Goal: Information Seeking & Learning: Learn about a topic

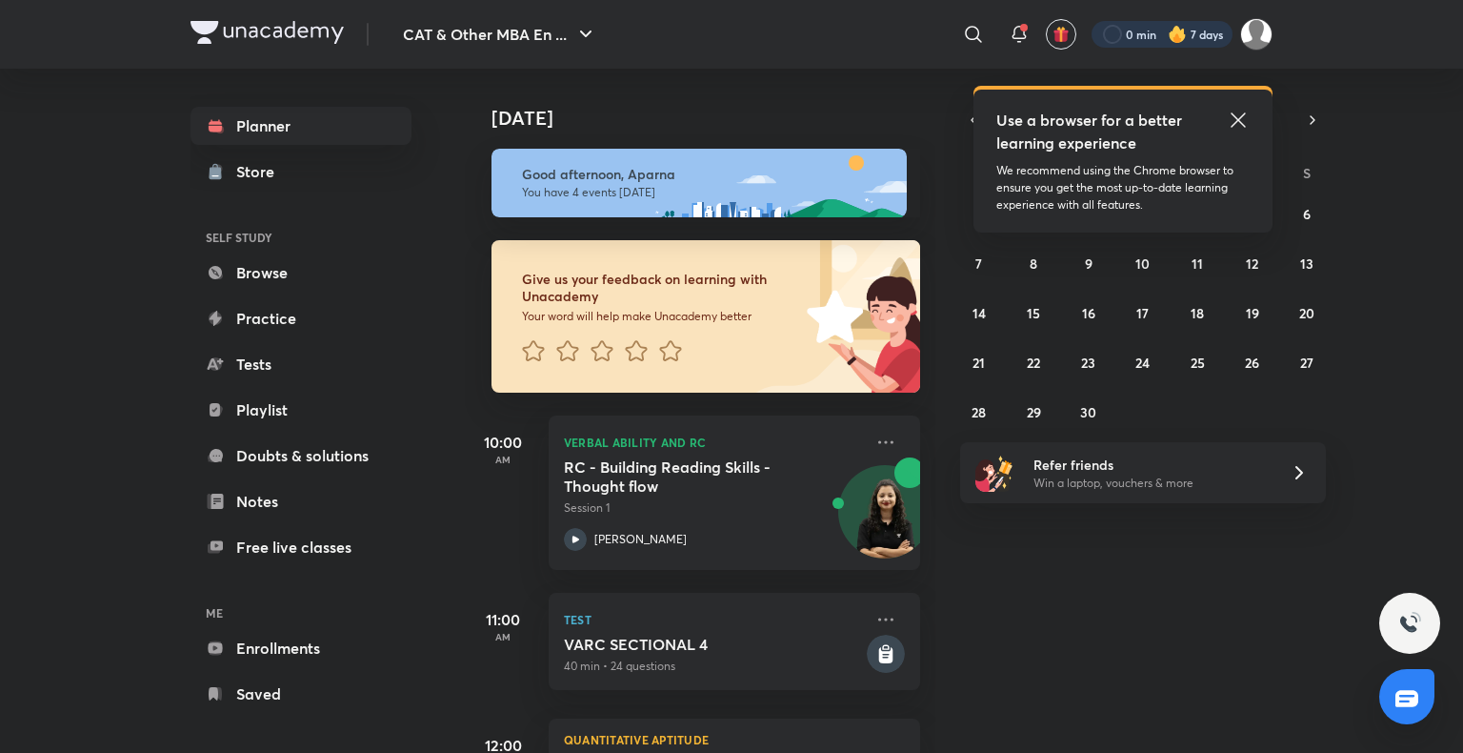
click at [1152, 29] on div at bounding box center [1162, 34] width 141 height 27
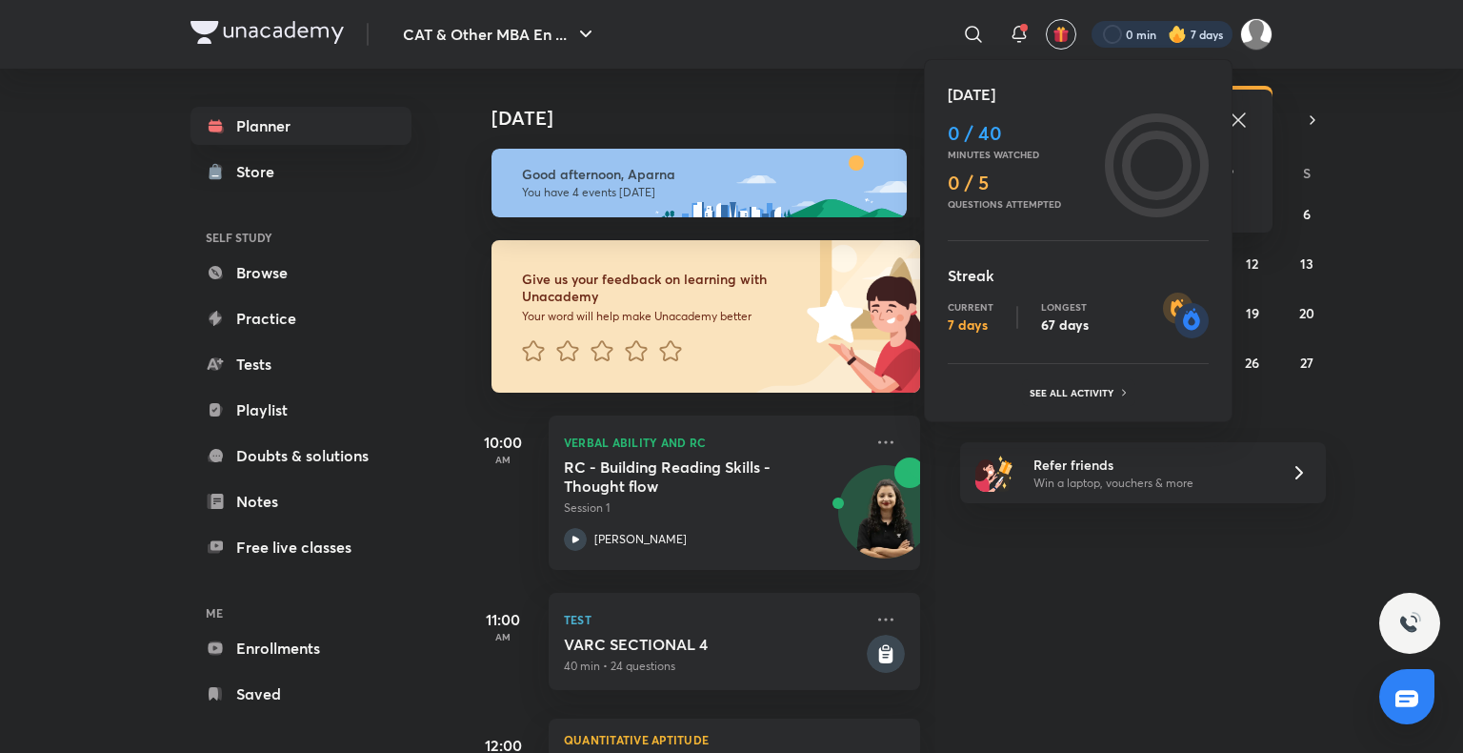
click at [1049, 565] on div at bounding box center [731, 376] width 1463 height 753
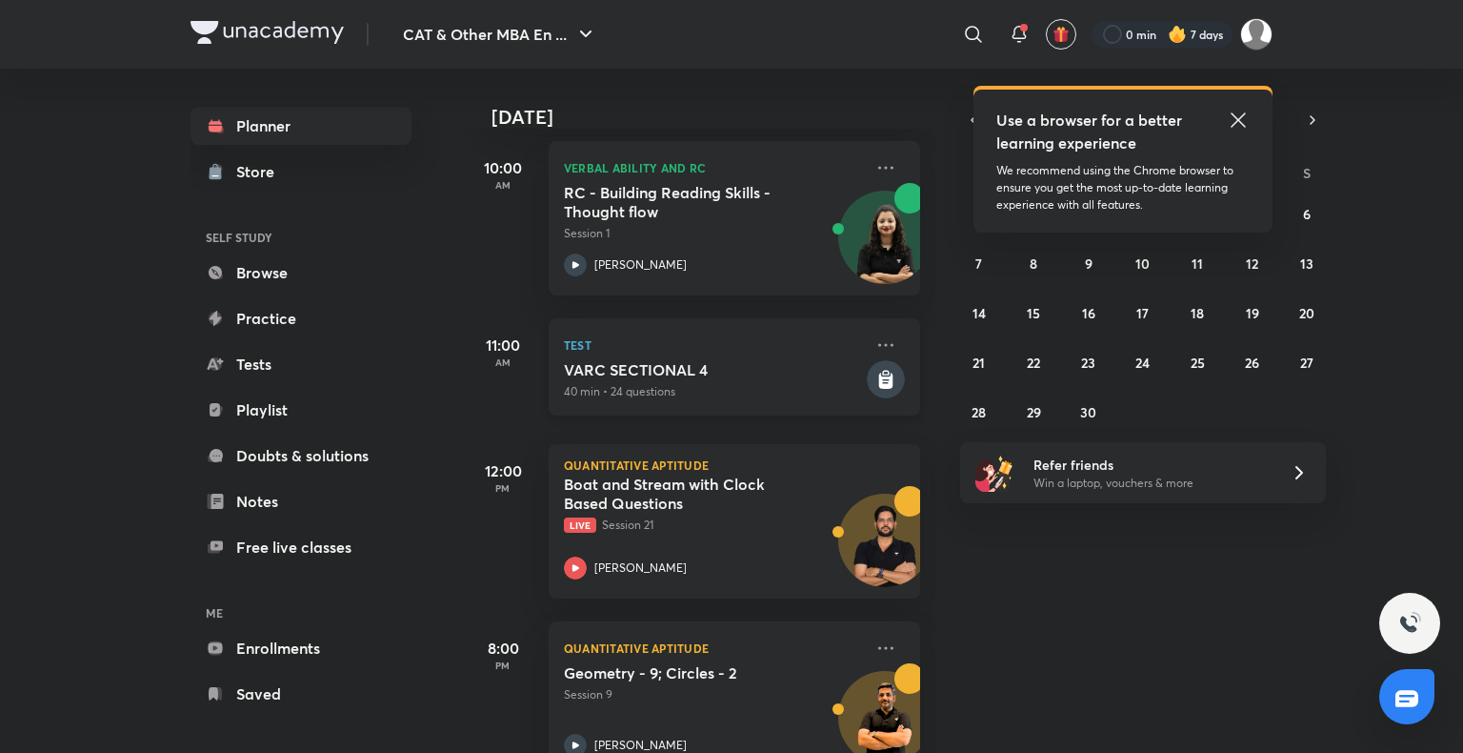
scroll to position [322, 0]
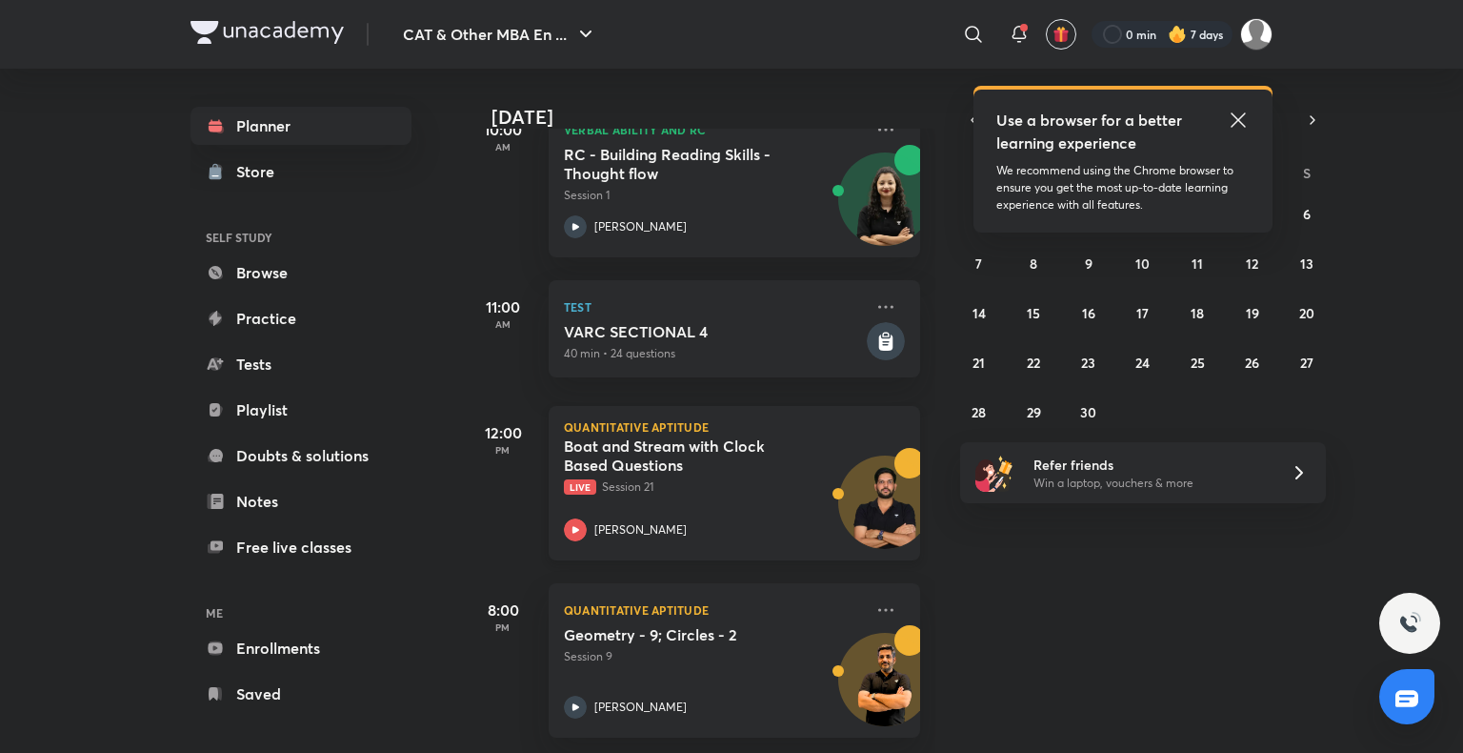
click at [580, 518] on icon at bounding box center [575, 529] width 23 height 23
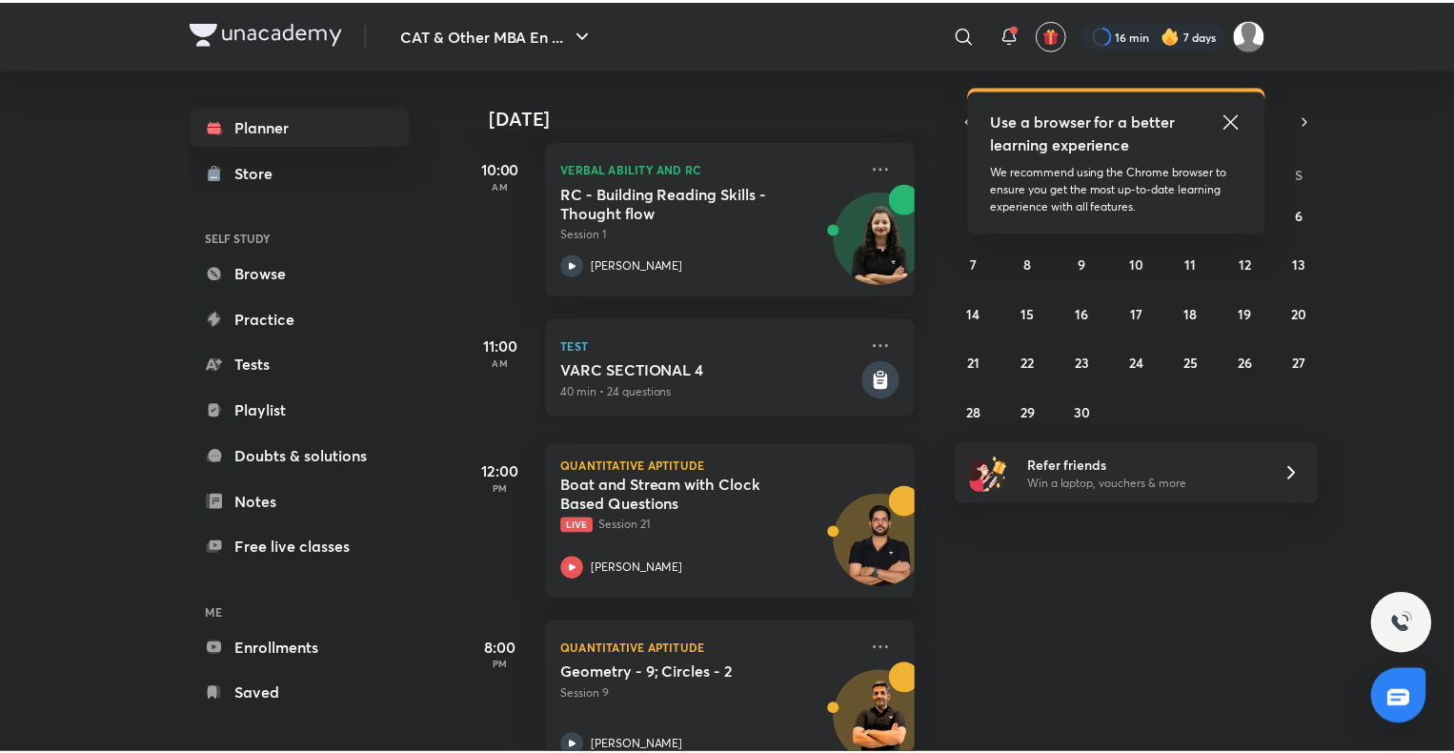
scroll to position [327, 0]
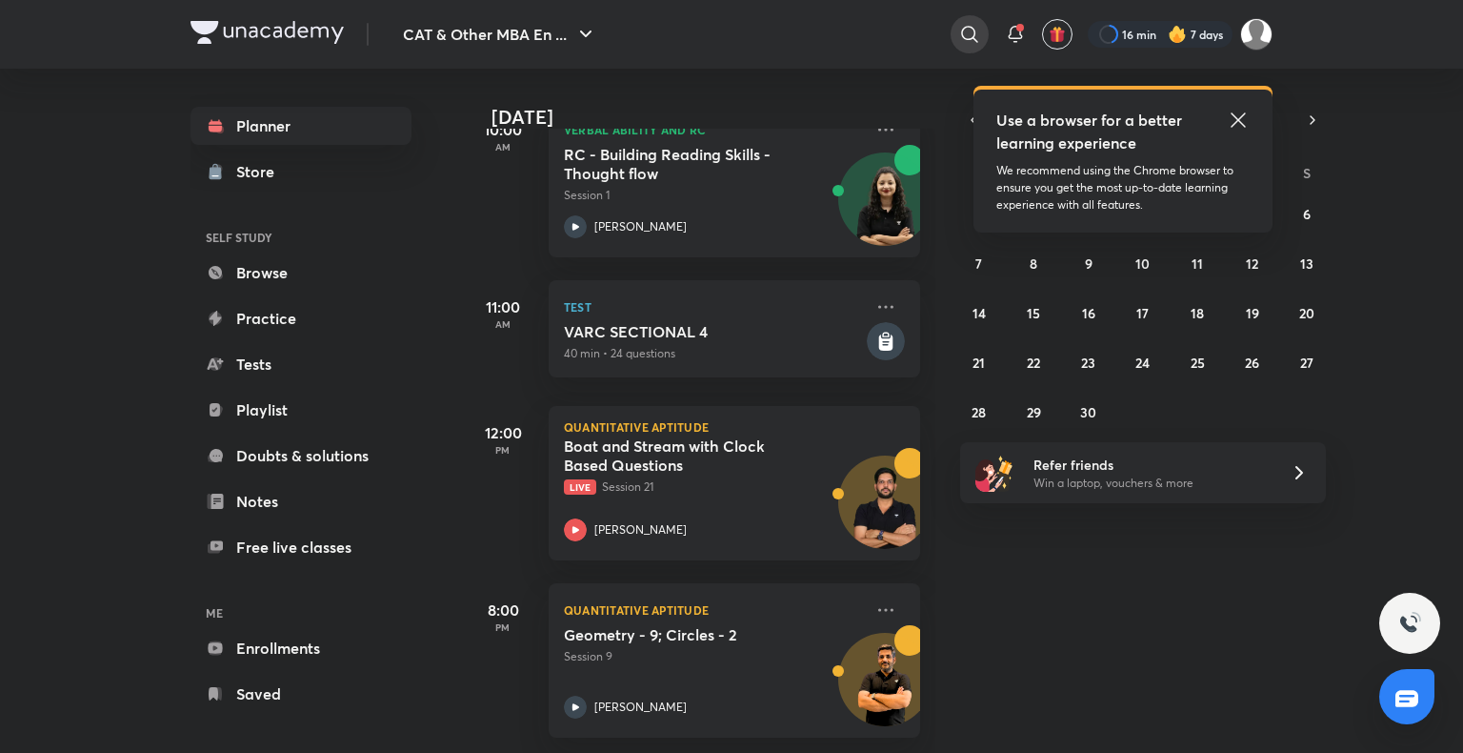
click at [968, 43] on icon at bounding box center [969, 34] width 23 height 23
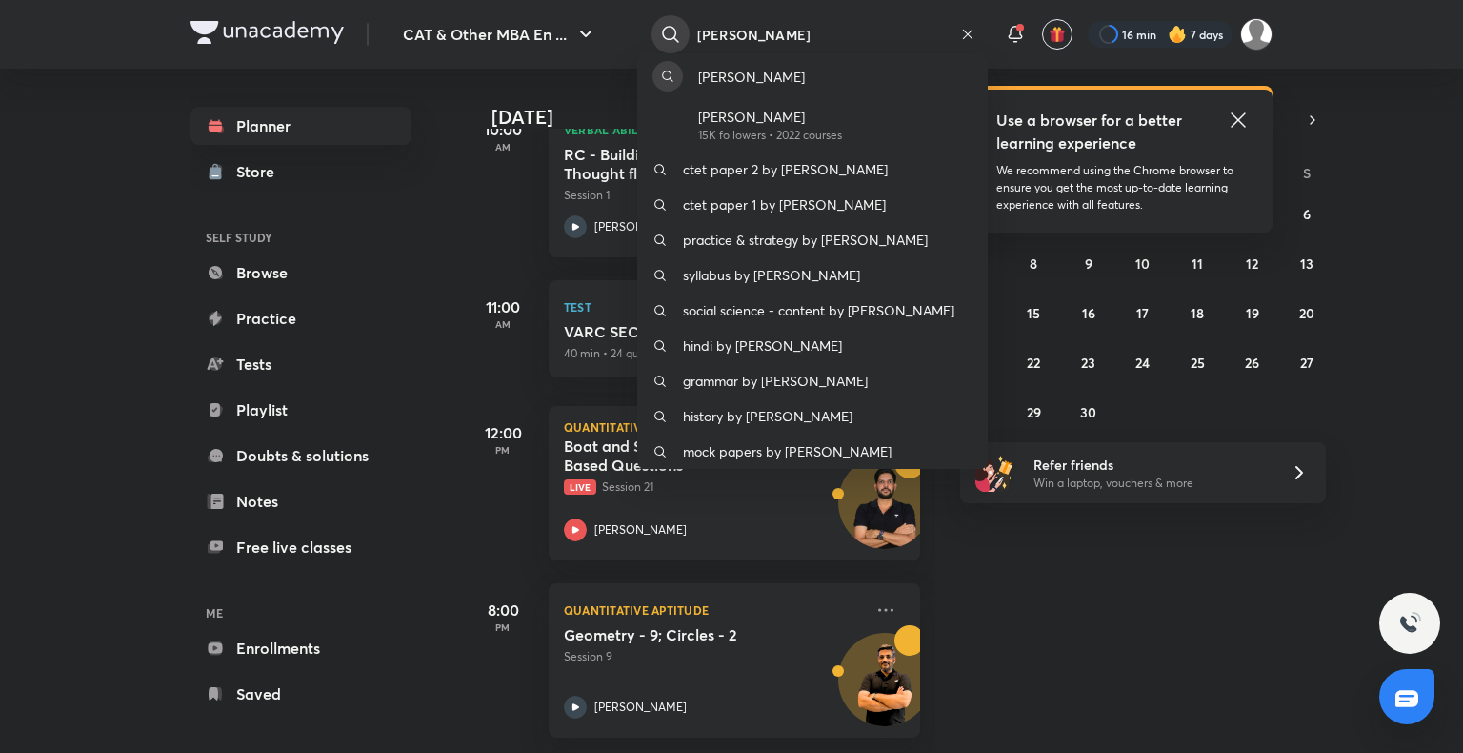
type input "ravi kumar"
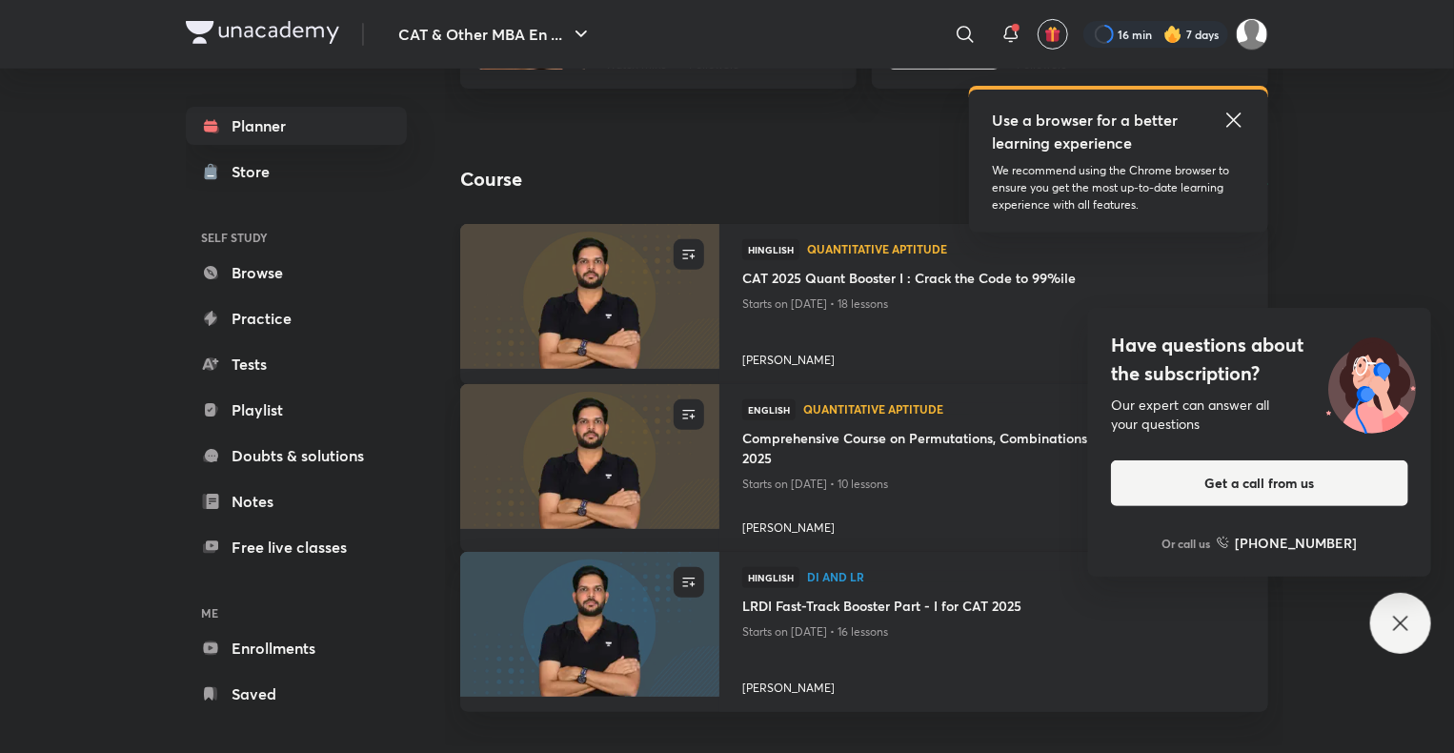
scroll to position [335, 0]
click at [617, 631] on img at bounding box center [589, 623] width 264 height 148
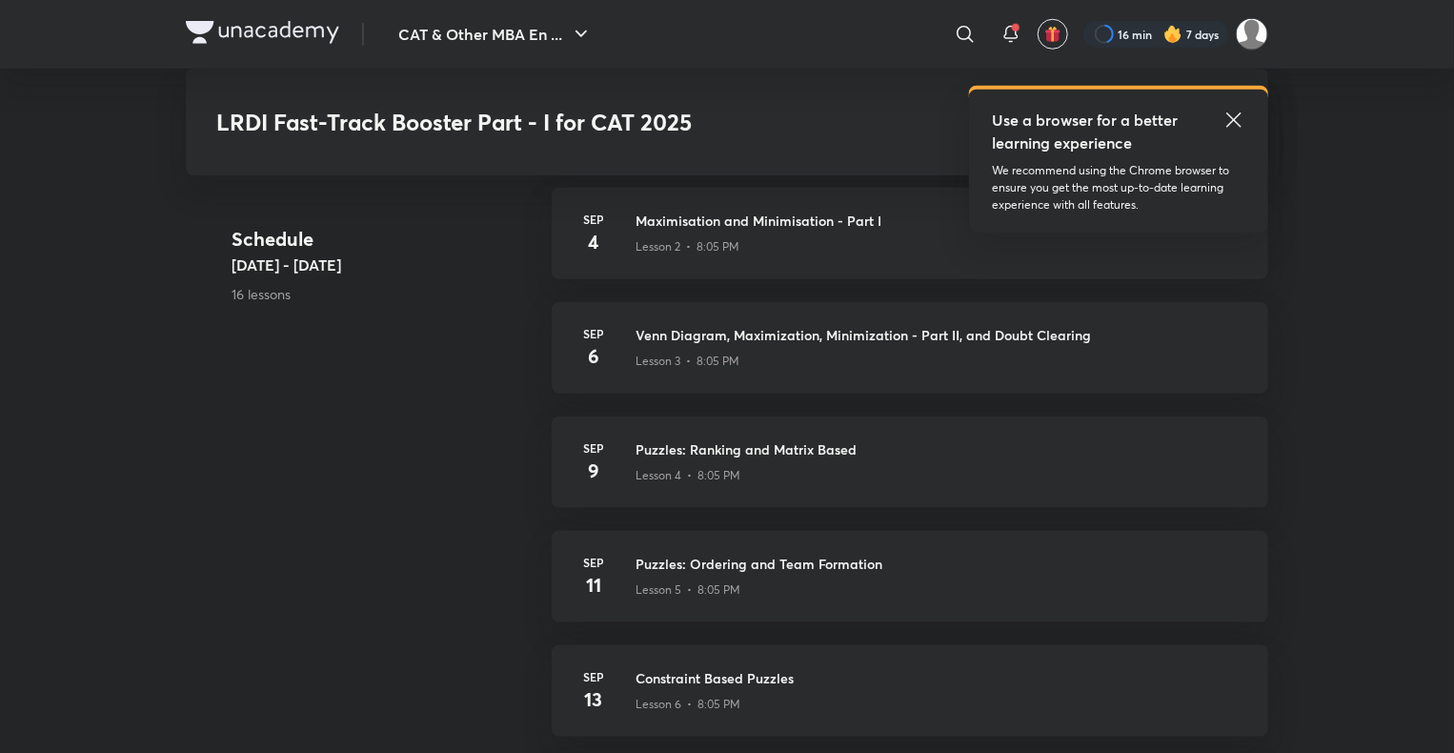
scroll to position [911, 0]
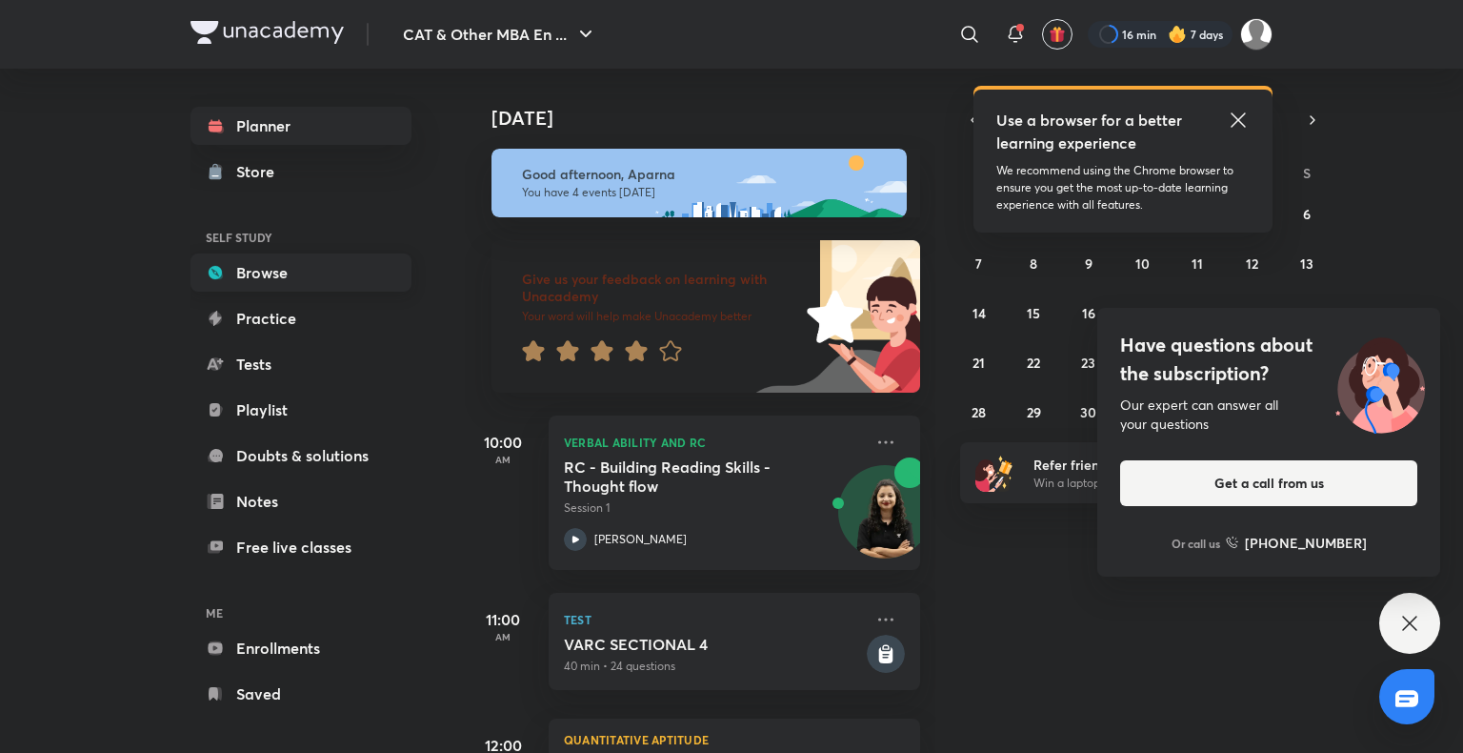
click at [268, 265] on link "Browse" at bounding box center [301, 272] width 221 height 38
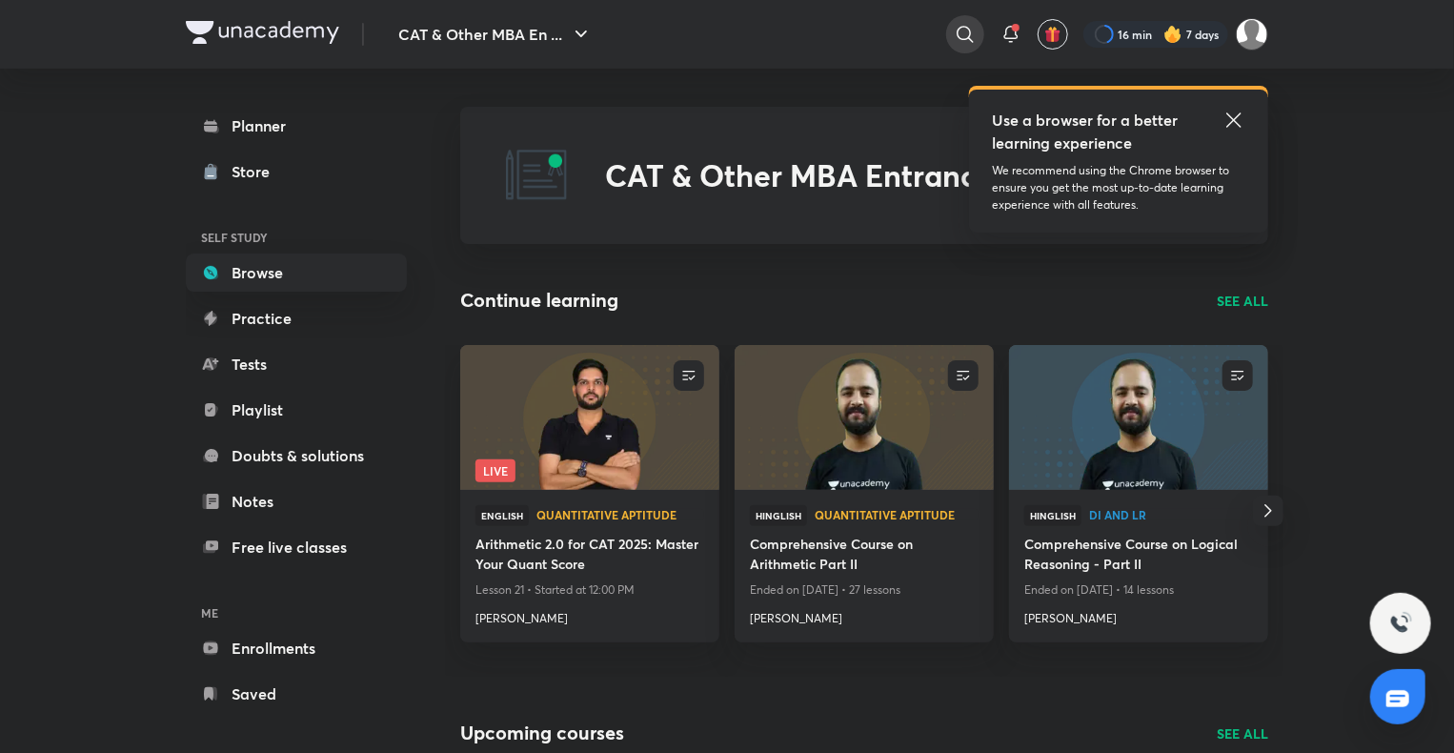
click at [963, 28] on icon at bounding box center [965, 34] width 23 height 23
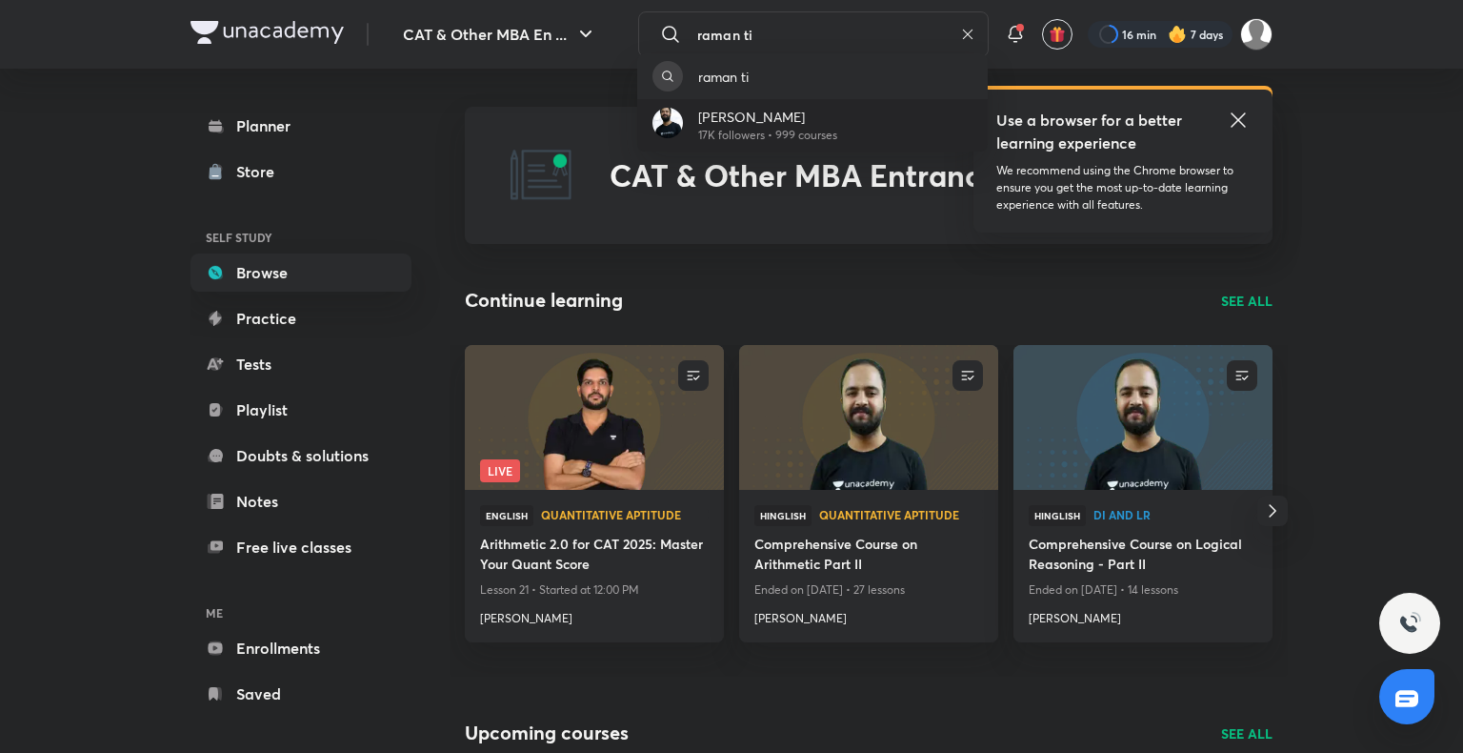
type input "raman ti"
click at [813, 120] on p "[PERSON_NAME]" at bounding box center [767, 117] width 139 height 20
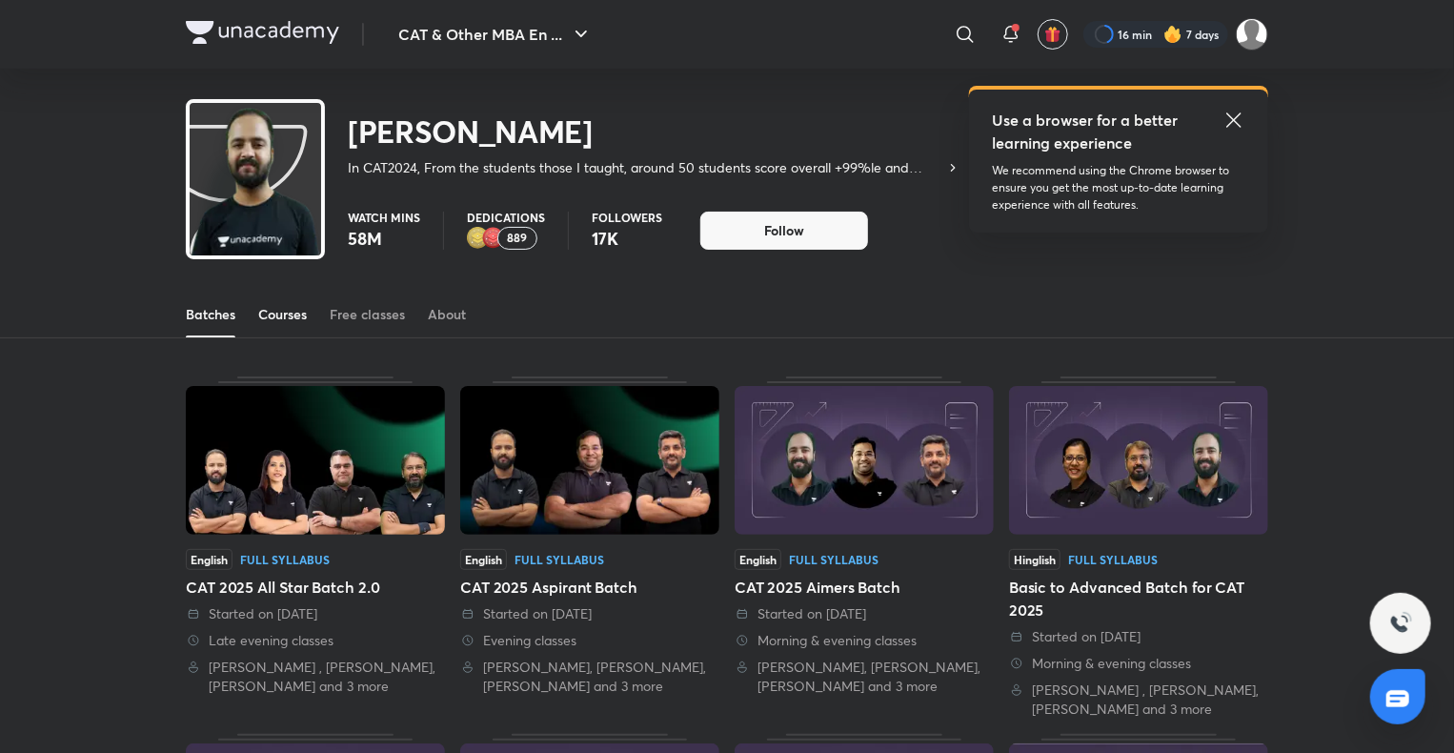
click at [278, 321] on div "Courses" at bounding box center [282, 314] width 49 height 19
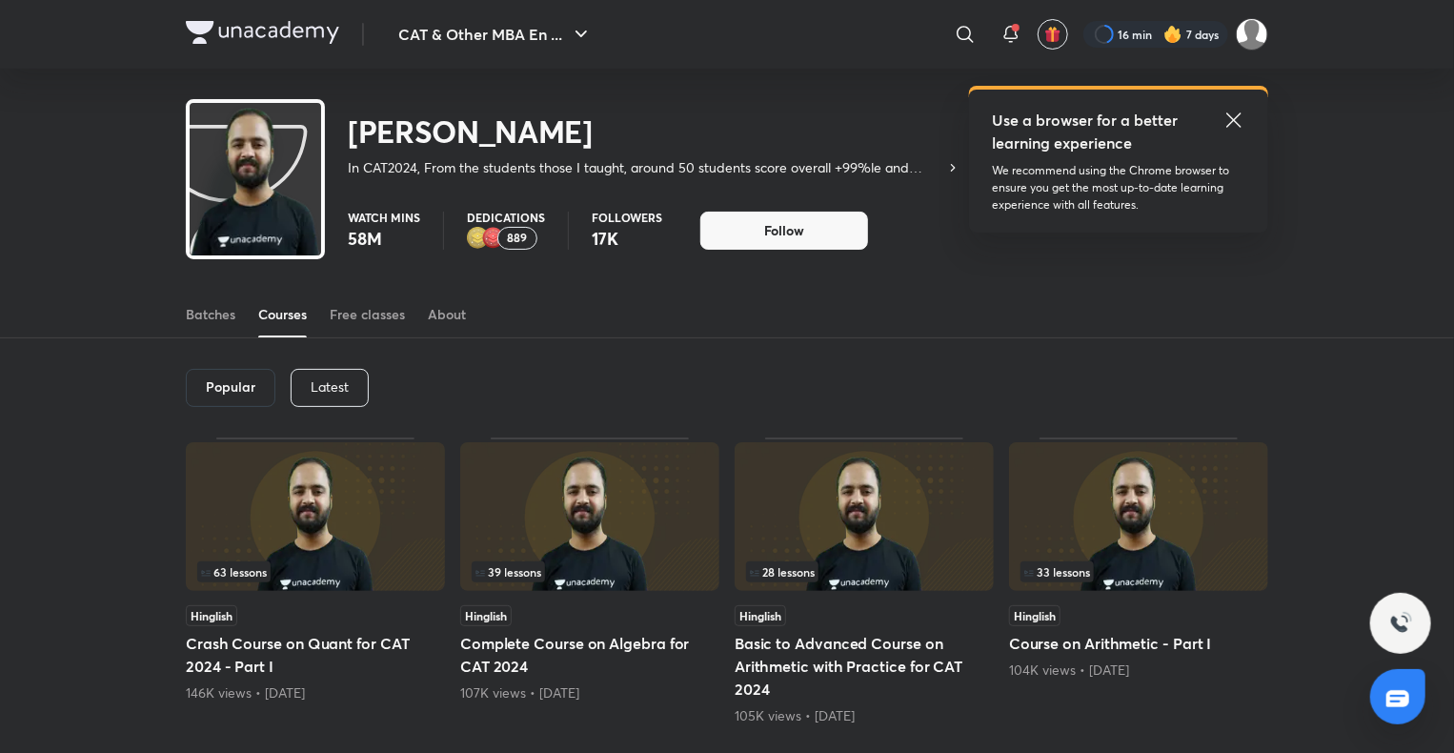
click at [326, 385] on p "Latest" at bounding box center [330, 386] width 38 height 15
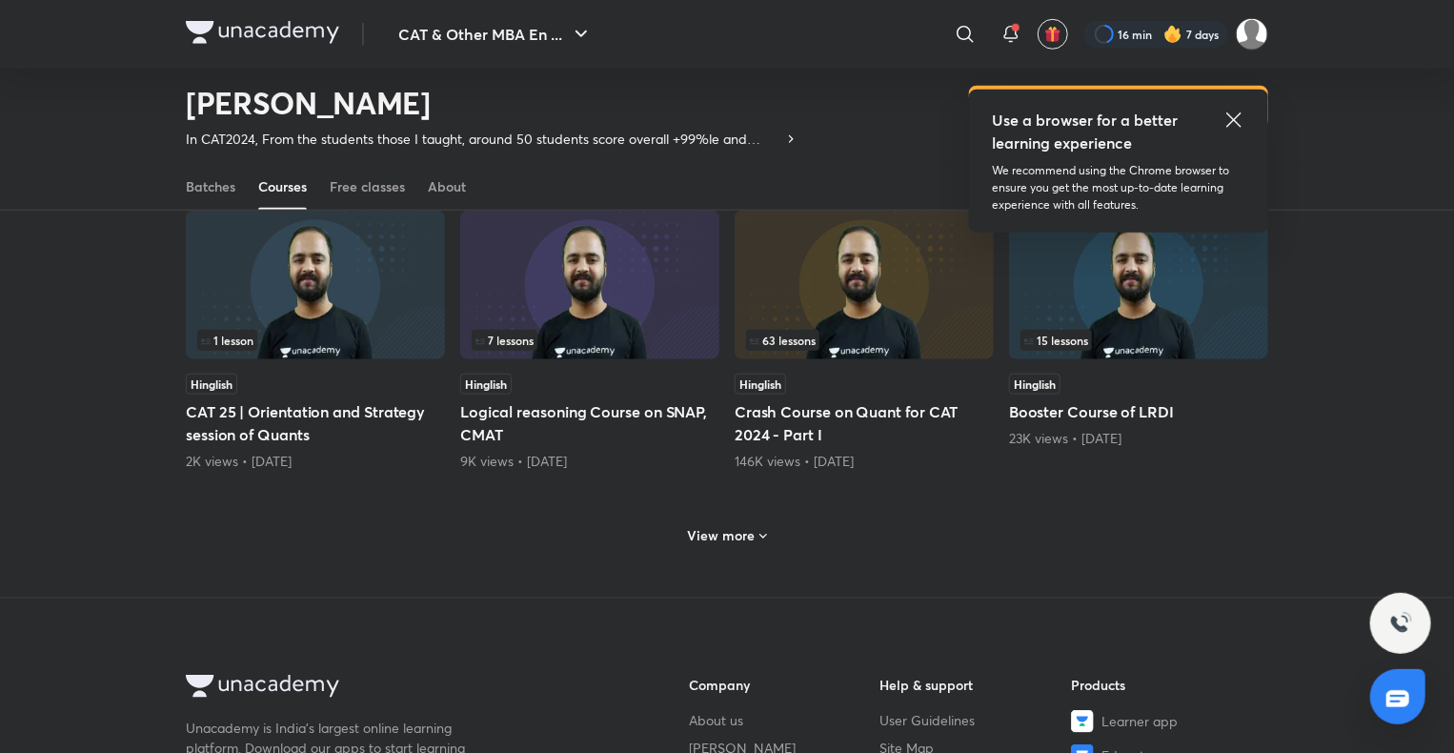
scroll to position [785, 0]
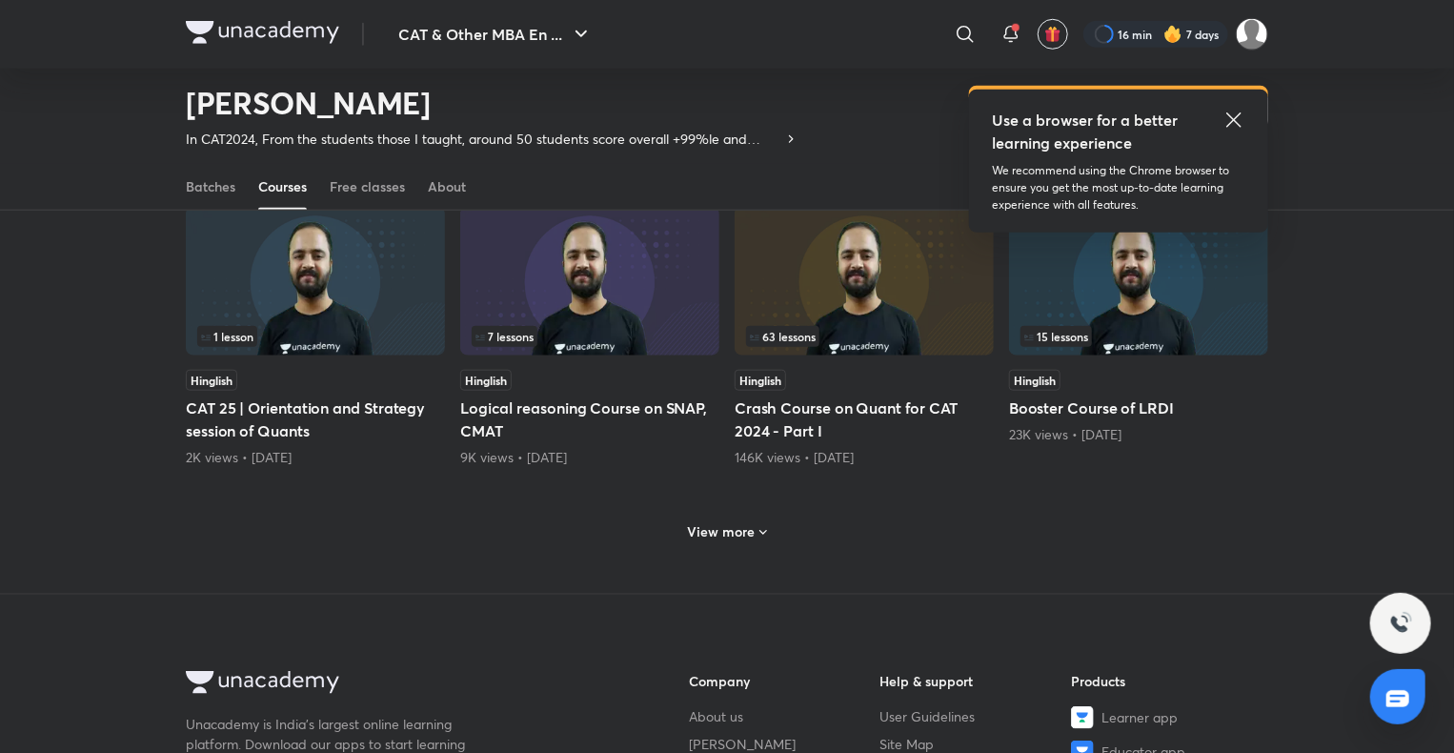
click at [1132, 293] on img at bounding box center [1138, 281] width 259 height 149
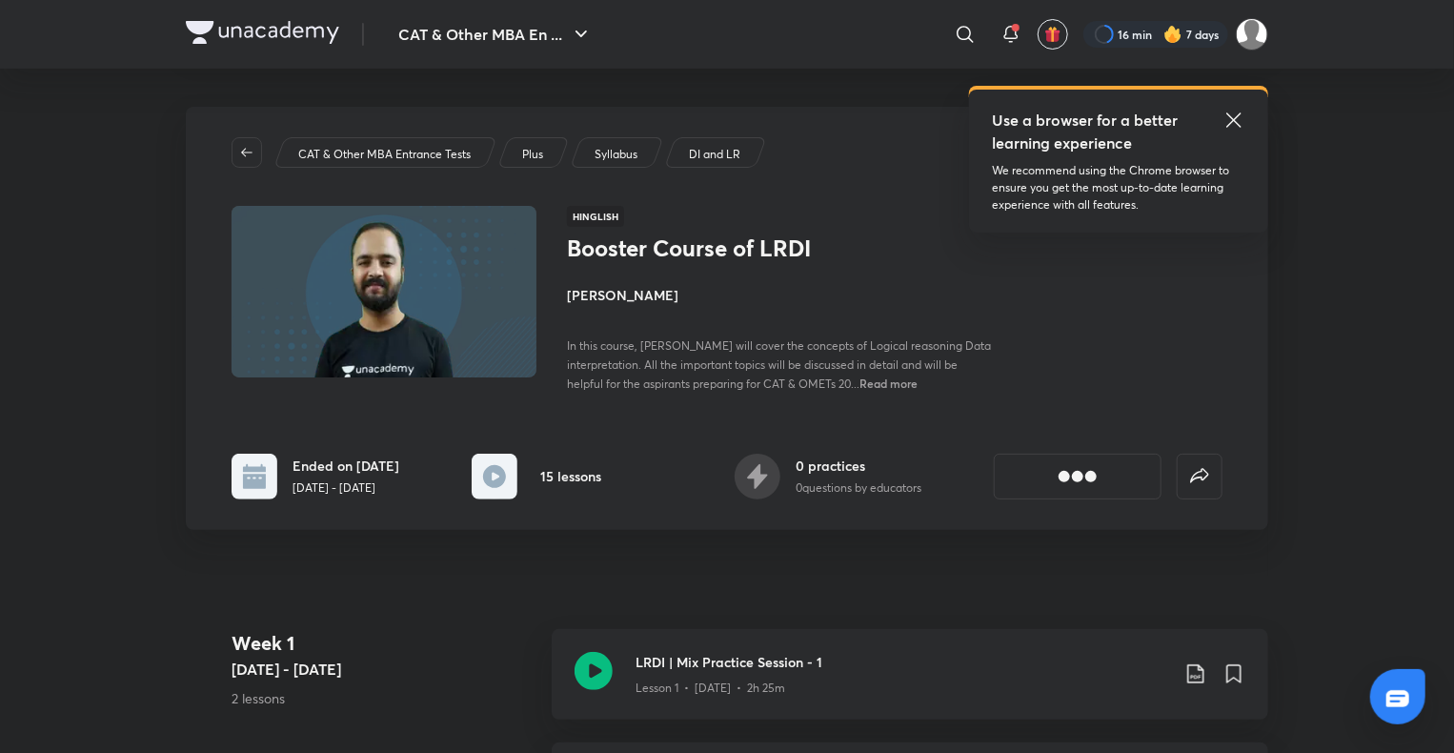
scroll to position [151, 0]
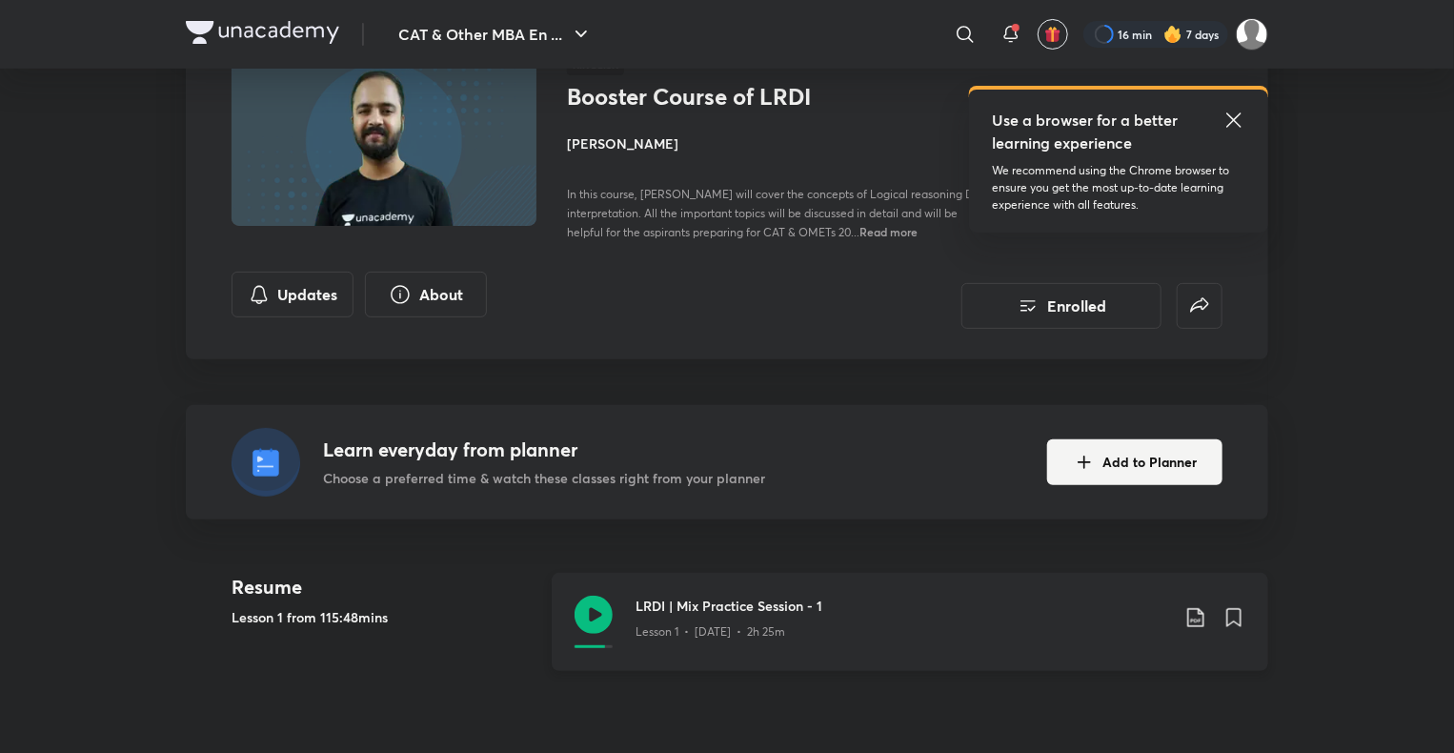
click at [583, 623] on icon at bounding box center [593, 614] width 38 height 38
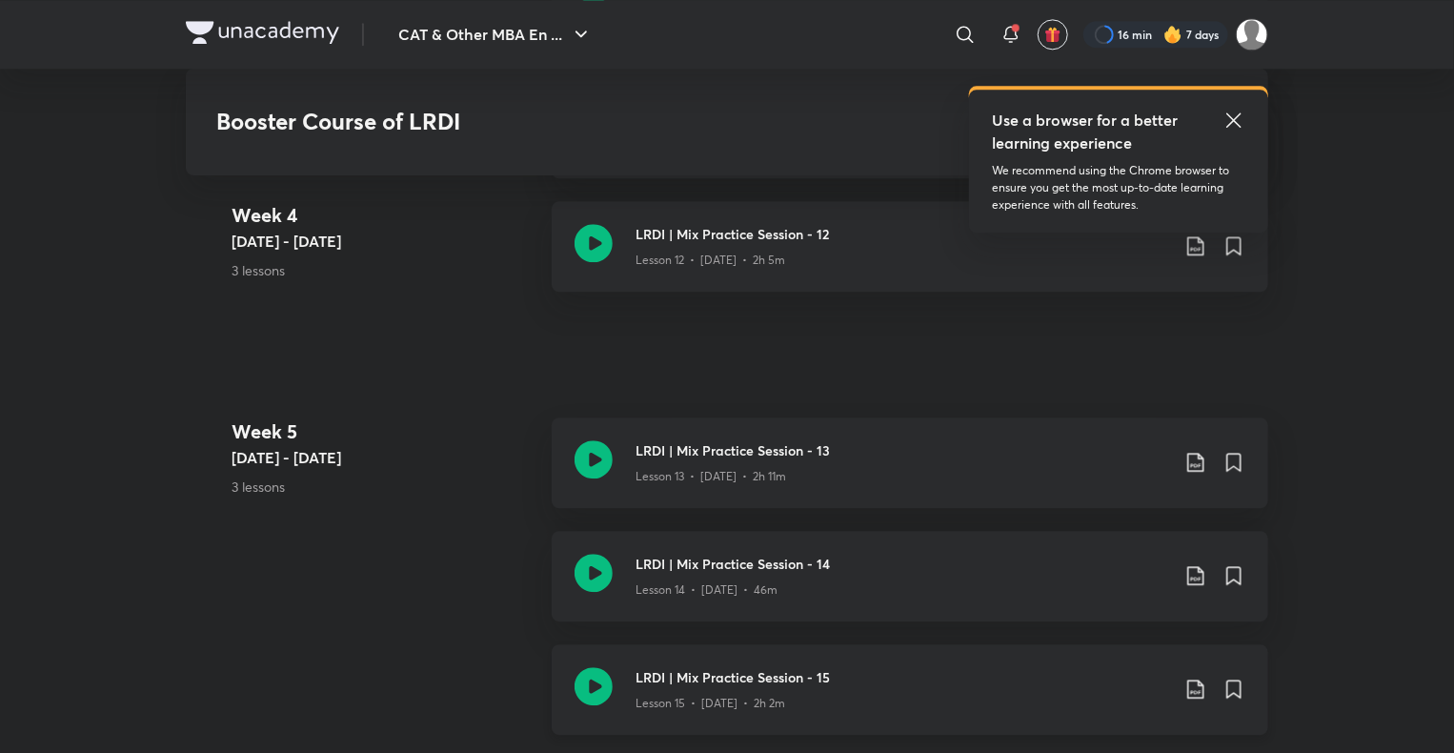
scroll to position [2379, 0]
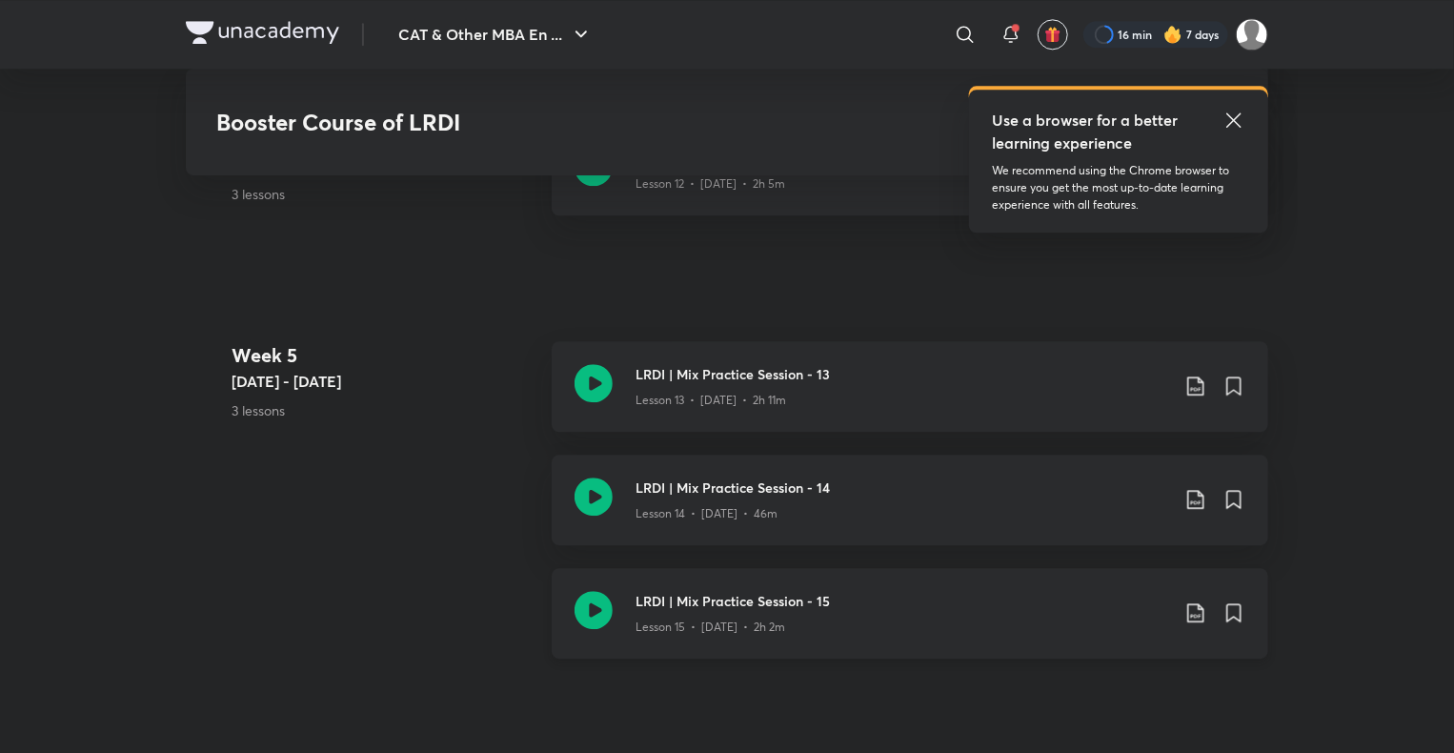
click at [597, 598] on icon at bounding box center [593, 610] width 38 height 38
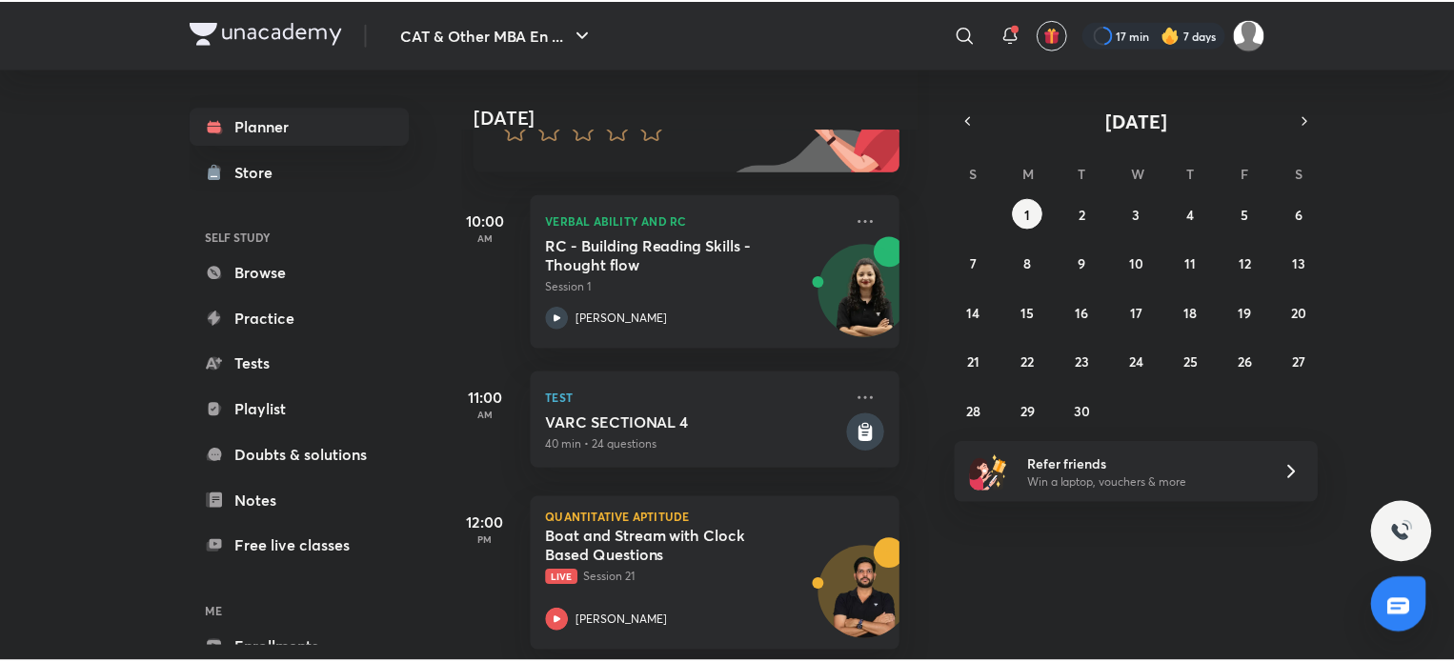
scroll to position [223, 15]
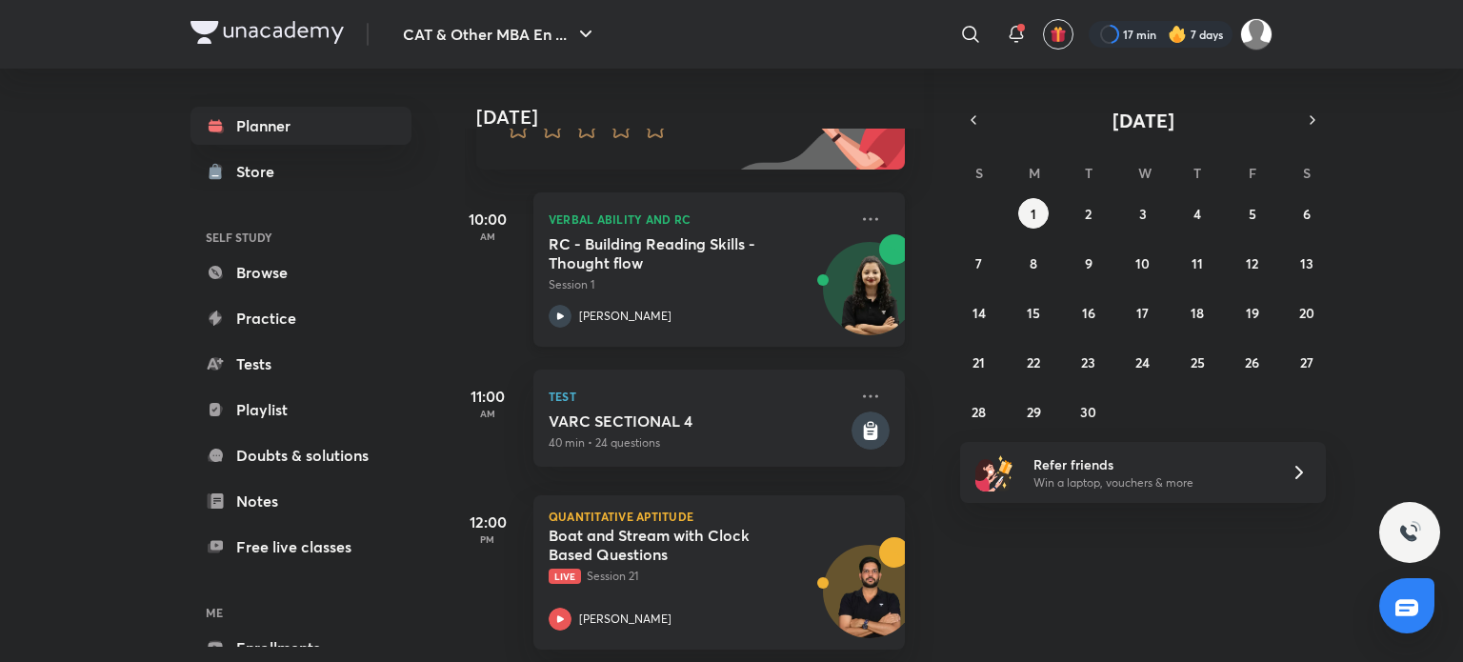
click at [556, 314] on icon at bounding box center [560, 316] width 23 height 23
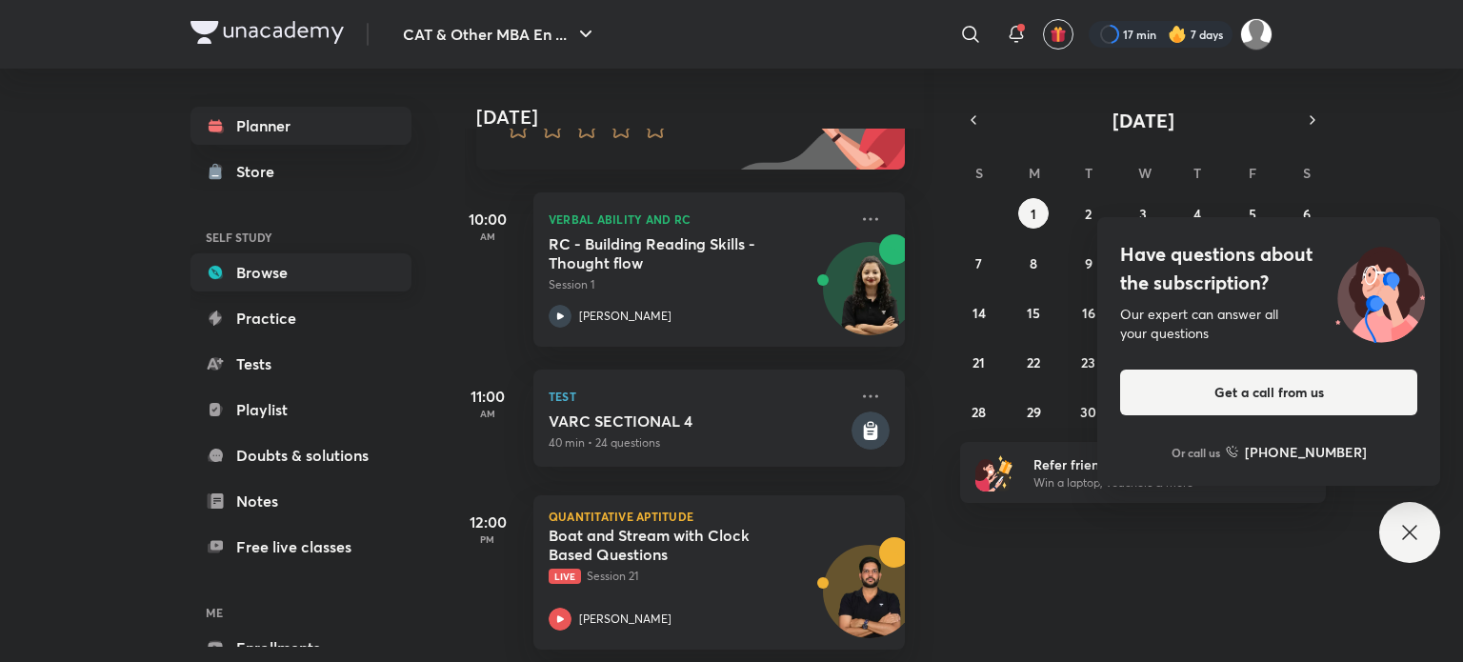
click at [305, 273] on link "Browse" at bounding box center [301, 272] width 221 height 38
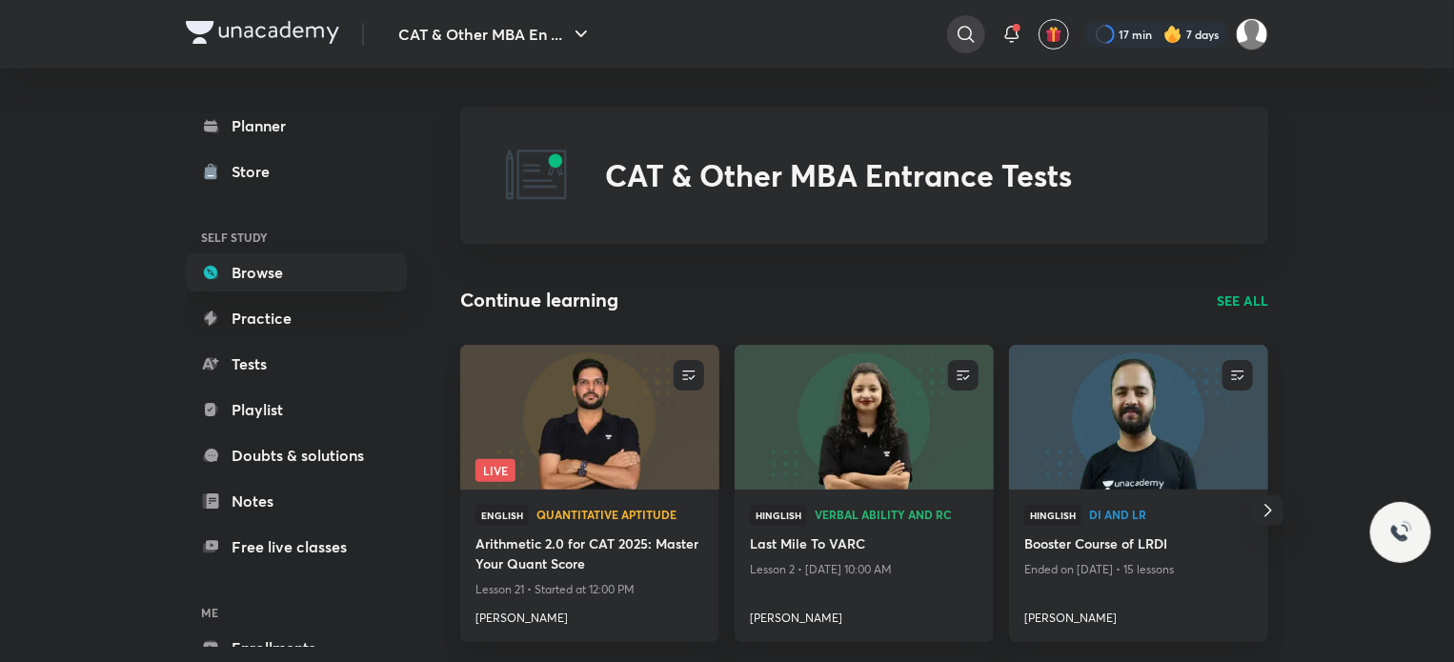
click at [972, 33] on icon at bounding box center [965, 34] width 23 height 23
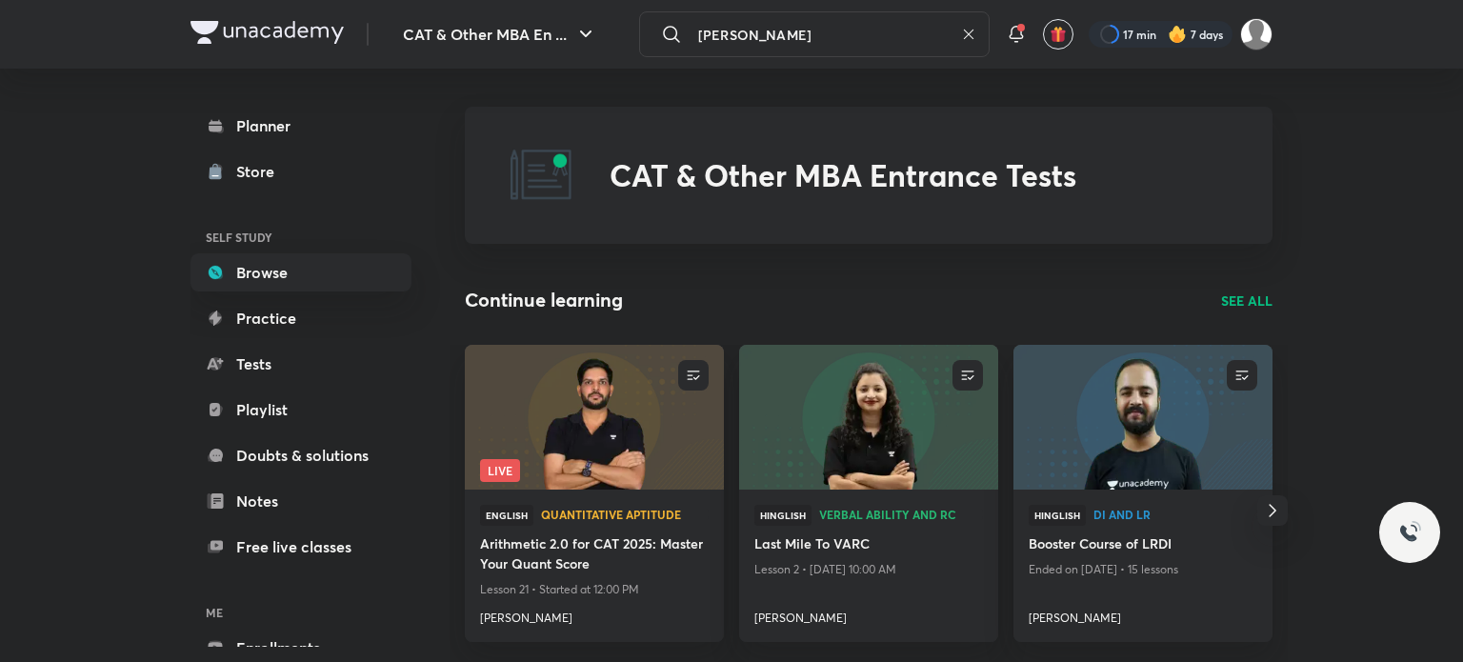
type input "raman tiwari"
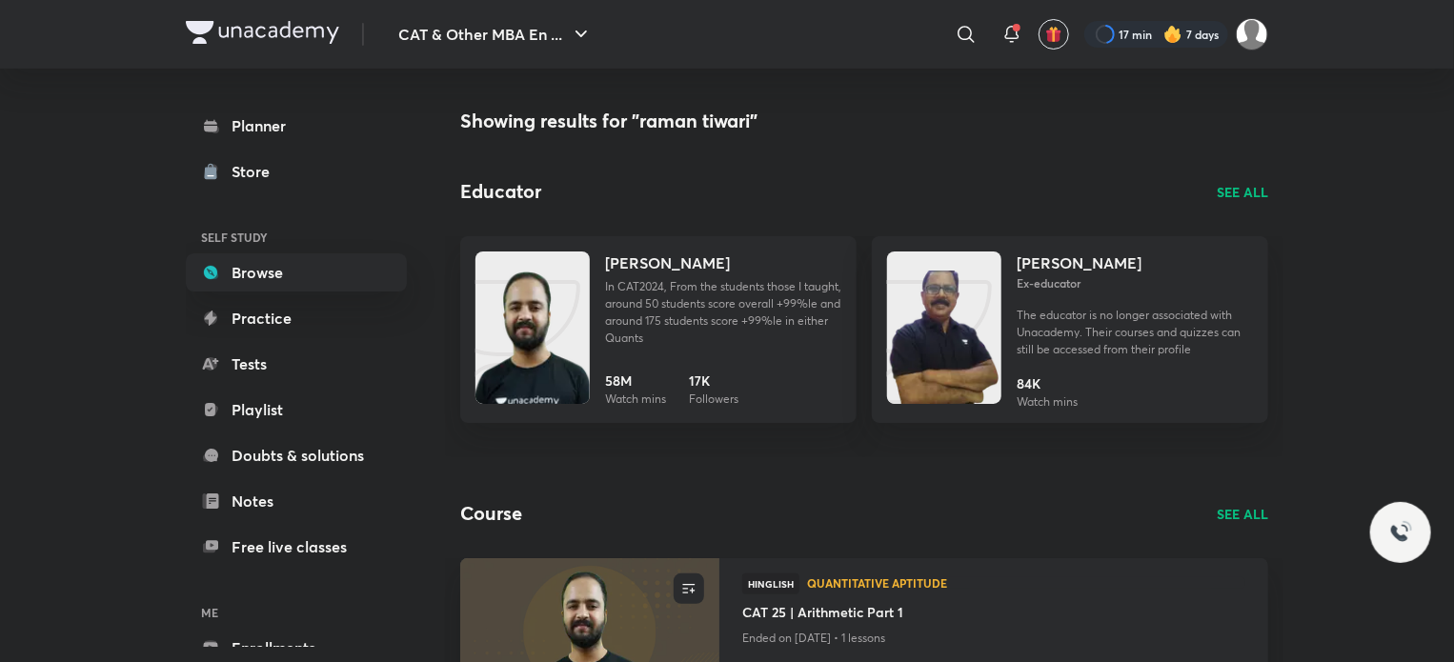
scroll to position [269, 0]
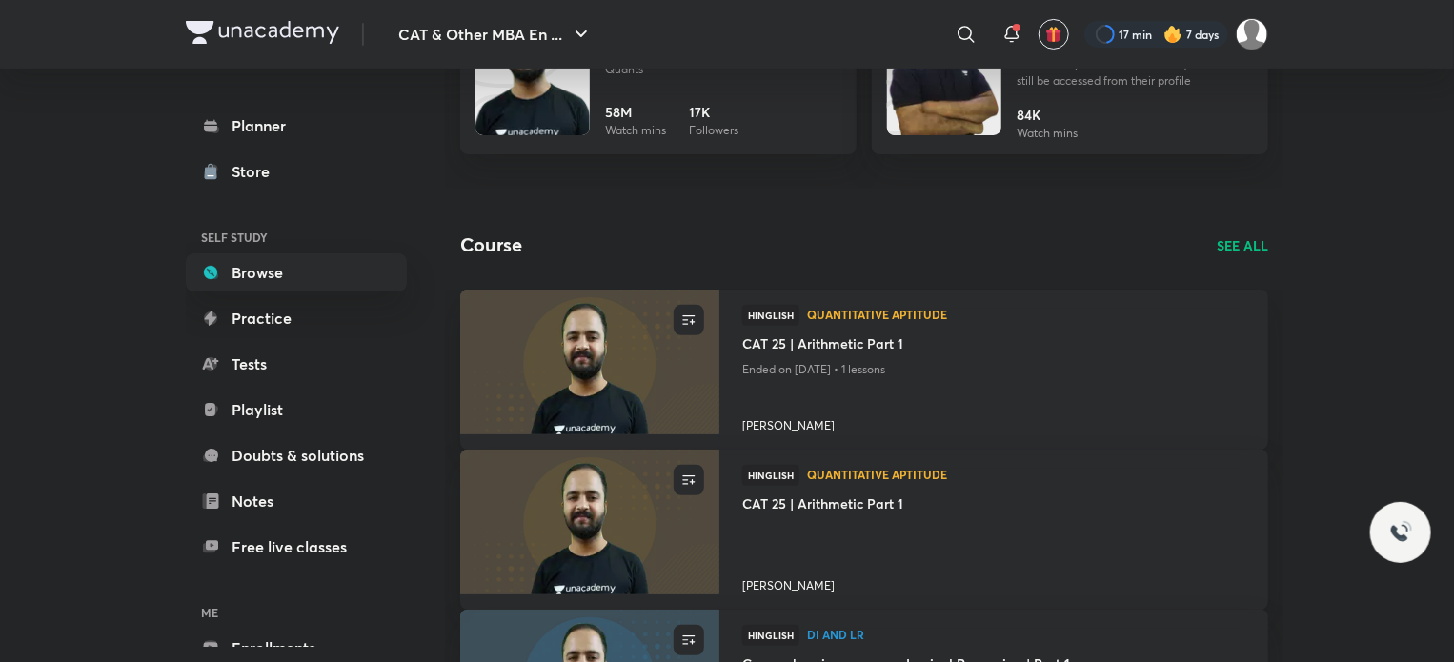
click at [1234, 247] on p "SEE ALL" at bounding box center [1241, 245] width 51 height 20
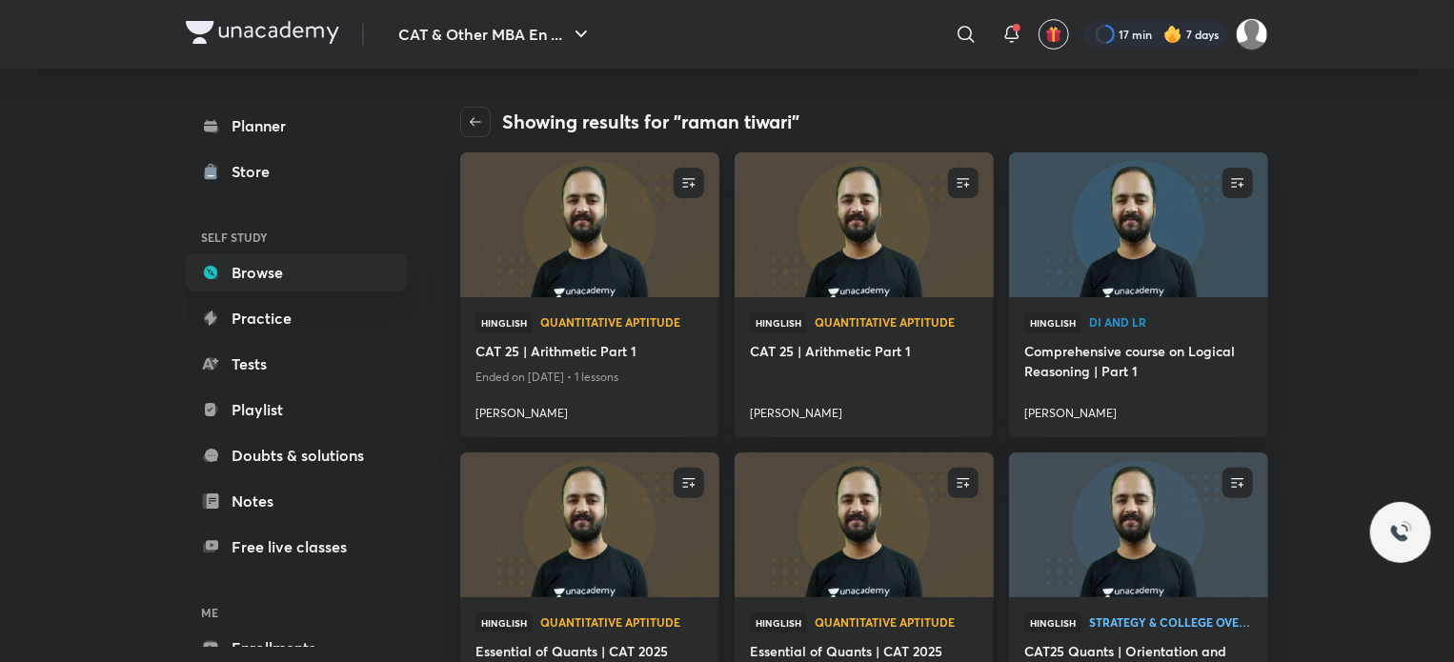
click at [476, 117] on icon "button" at bounding box center [475, 121] width 15 height 15
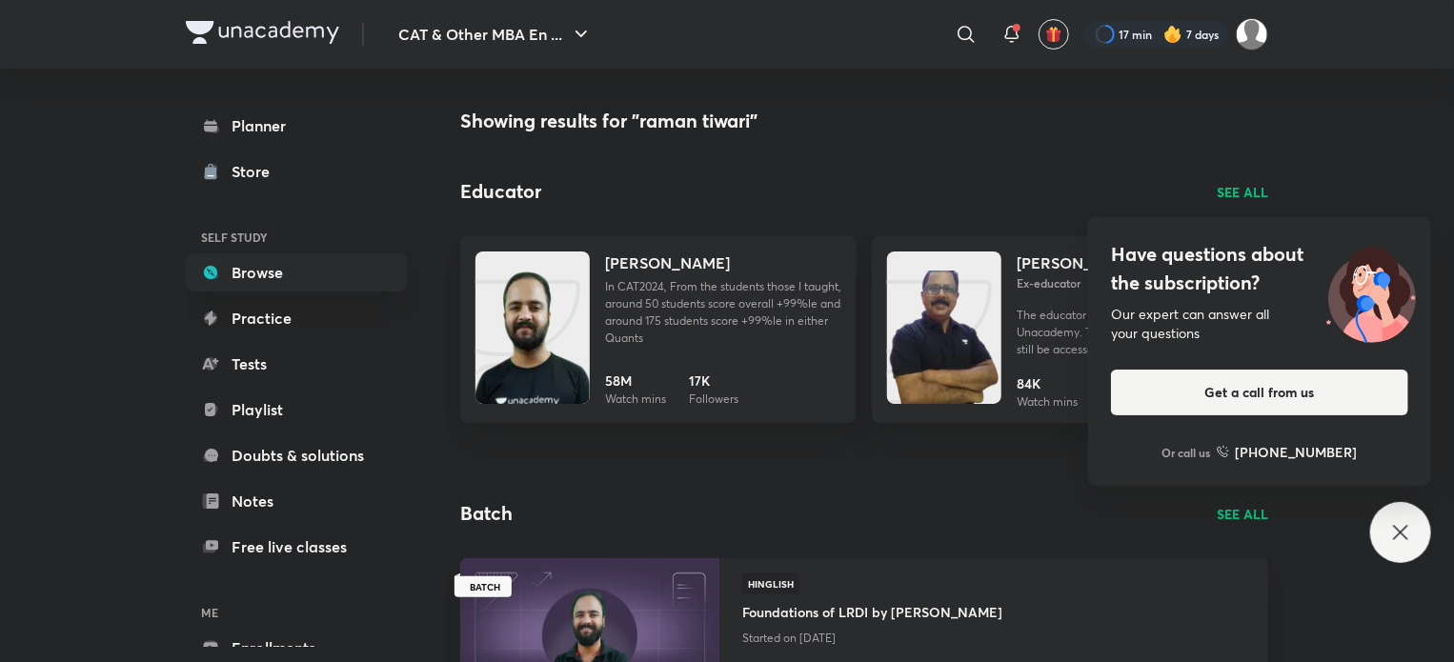
click at [1403, 546] on div "Have questions about the subscription? Our expert can answer all your questions…" at bounding box center [1400, 532] width 61 height 61
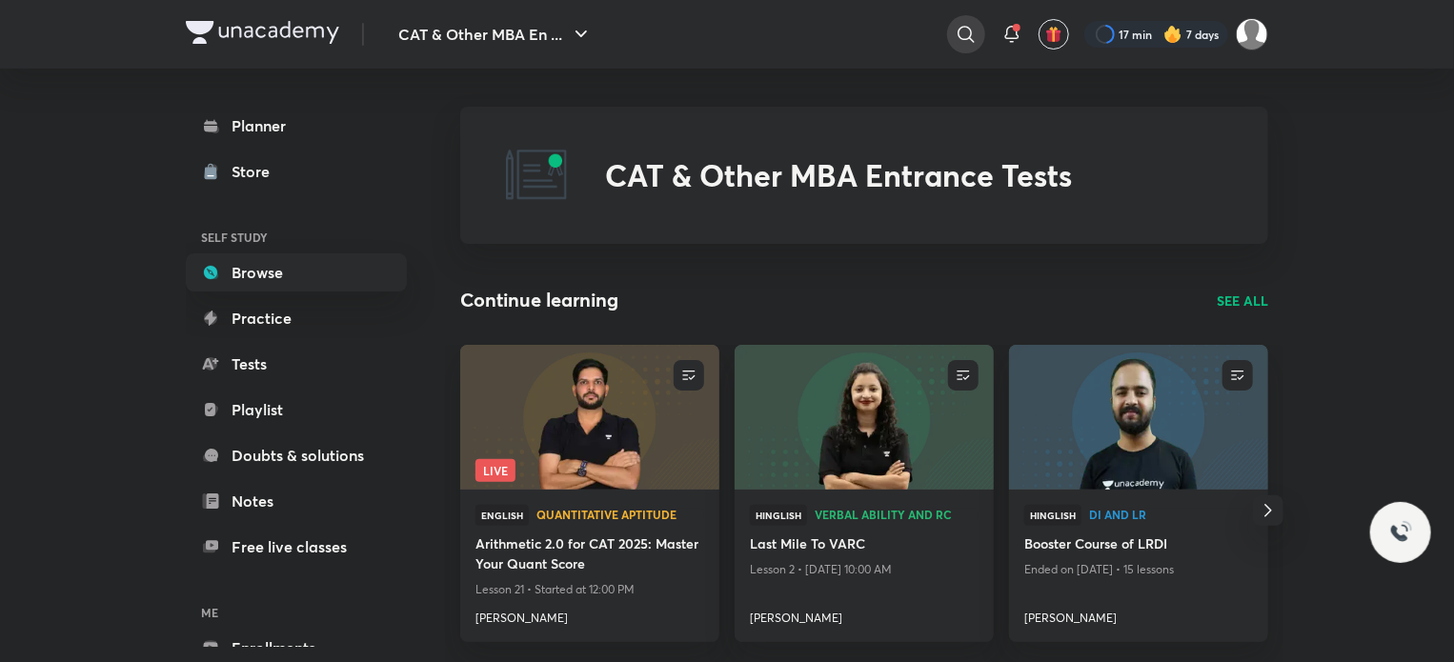
click at [968, 23] on icon at bounding box center [965, 34] width 23 height 23
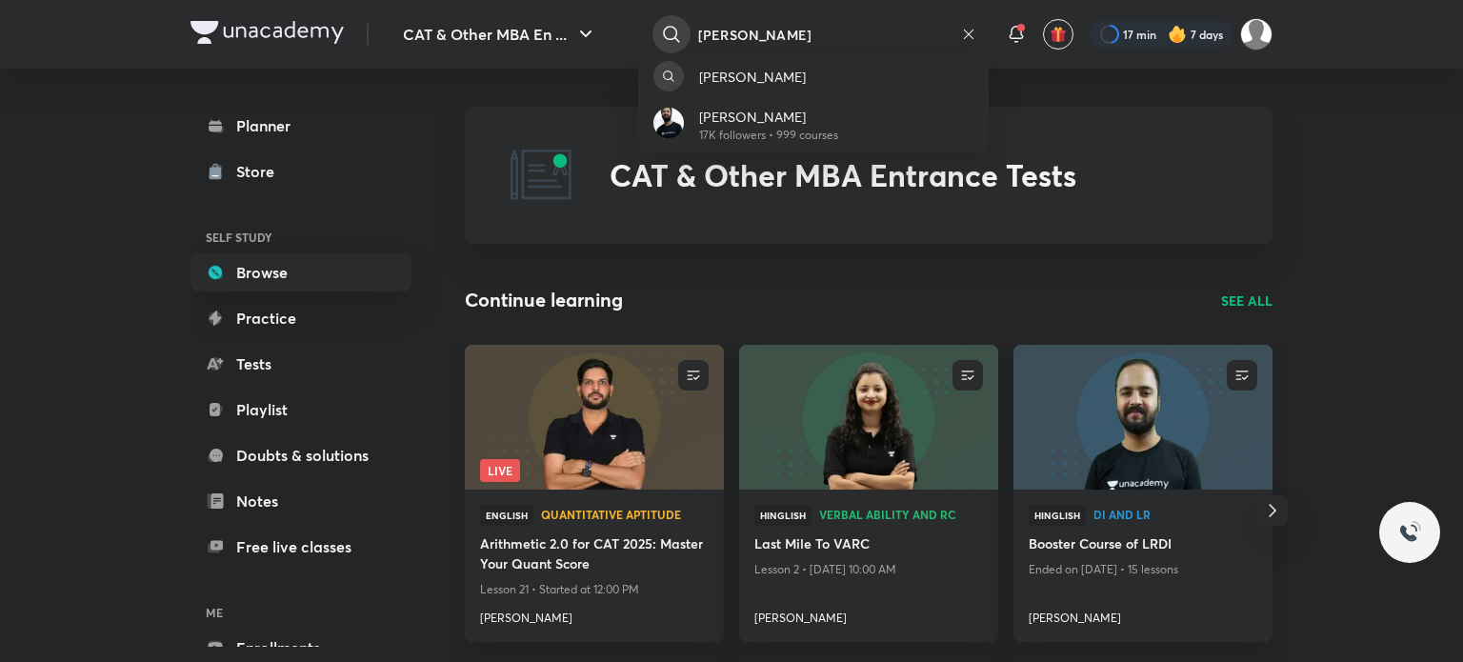
type input "raman tiwari"
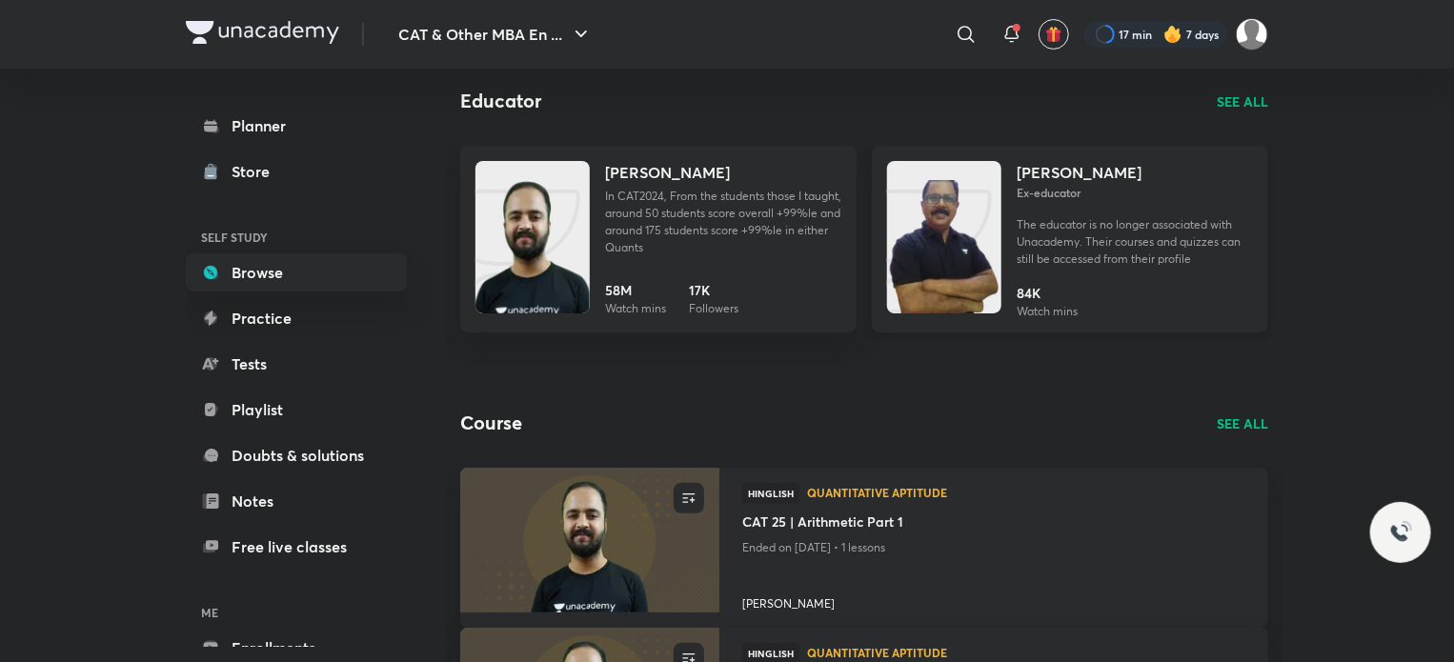
scroll to position [89, 0]
click at [1240, 423] on p "SEE ALL" at bounding box center [1241, 425] width 51 height 20
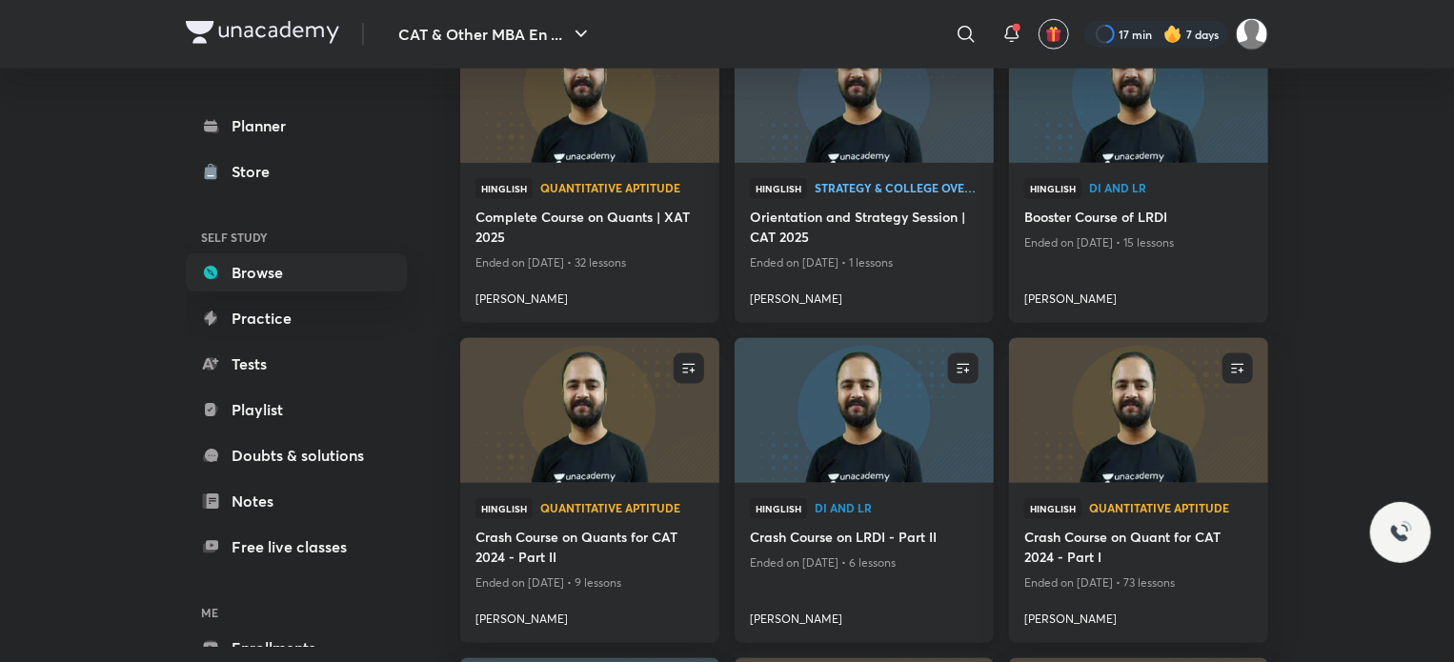
scroll to position [1143, 0]
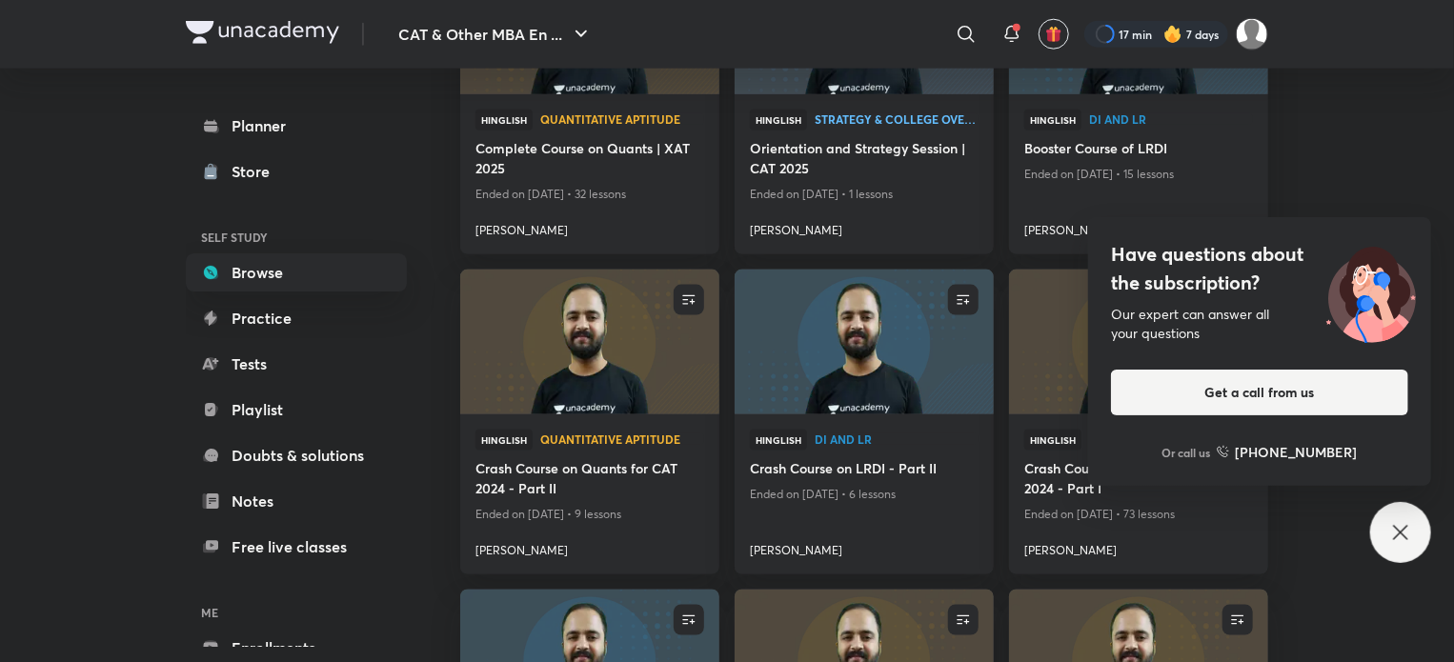
click at [1395, 529] on icon at bounding box center [1400, 532] width 23 height 23
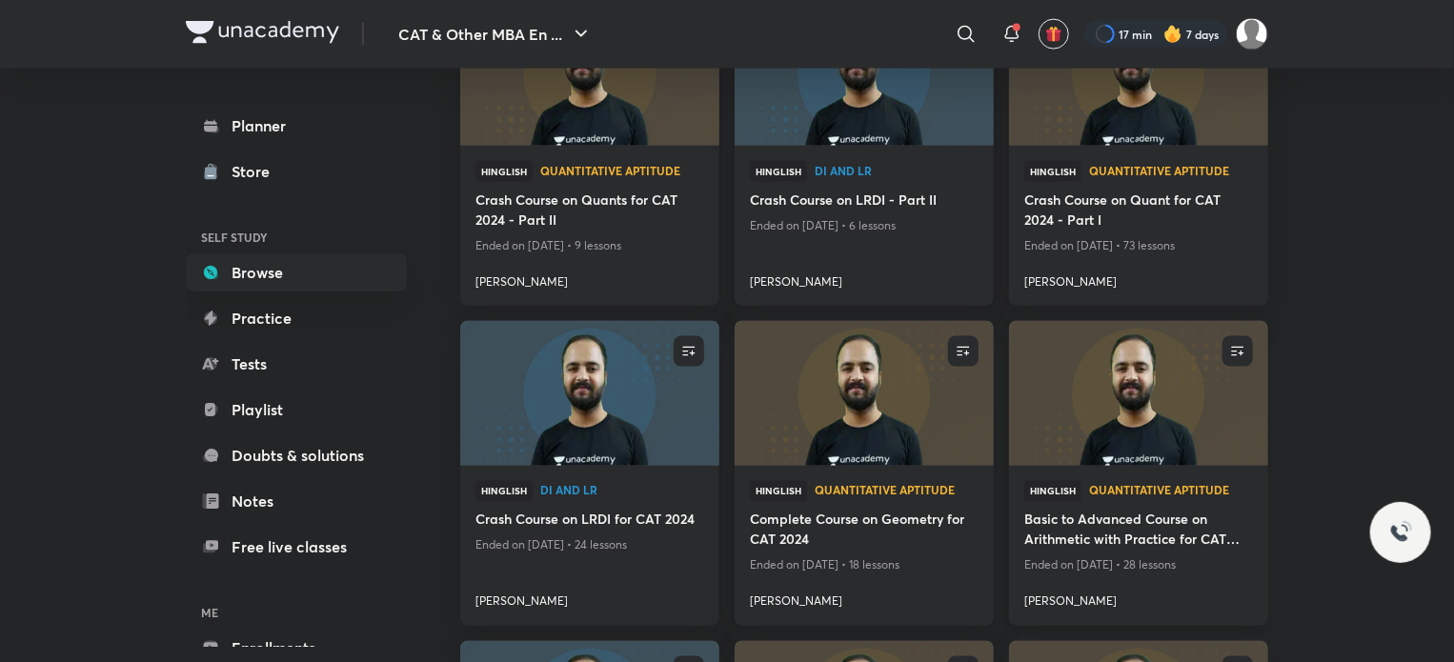
scroll to position [1413, 0]
click at [909, 135] on img at bounding box center [864, 72] width 264 height 148
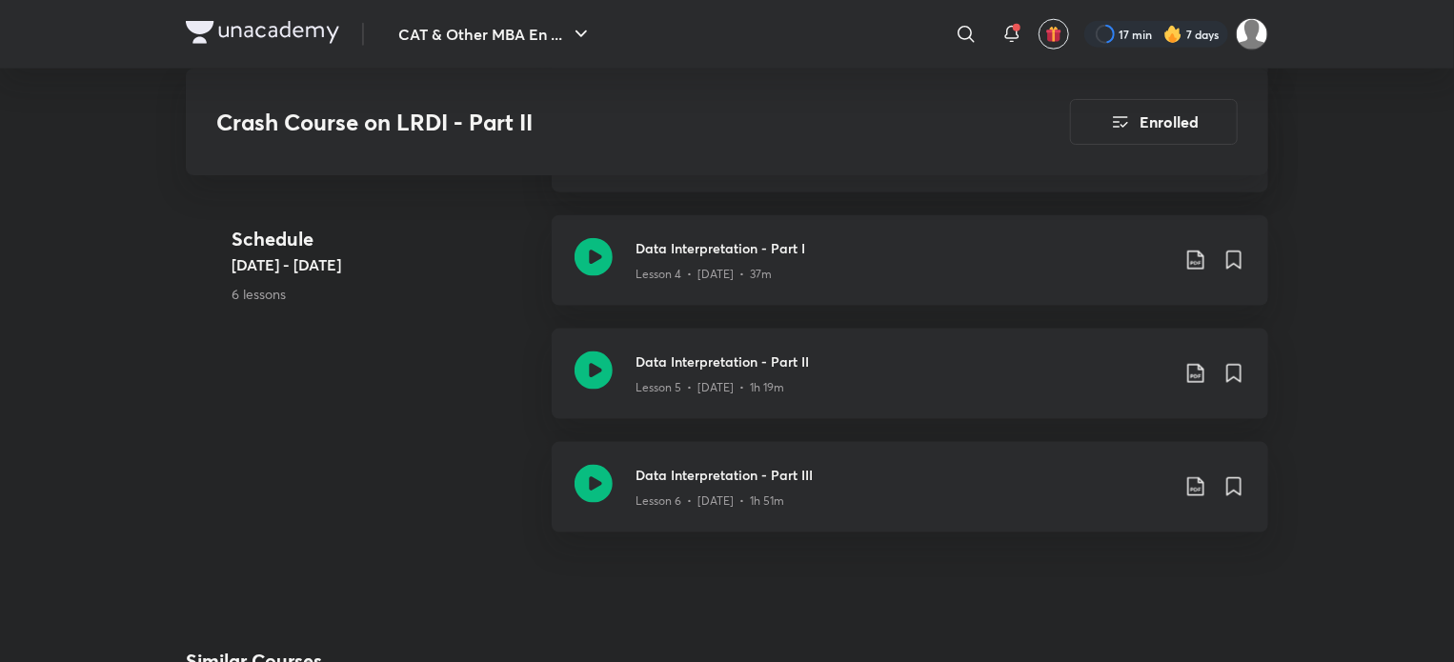
scroll to position [1147, 0]
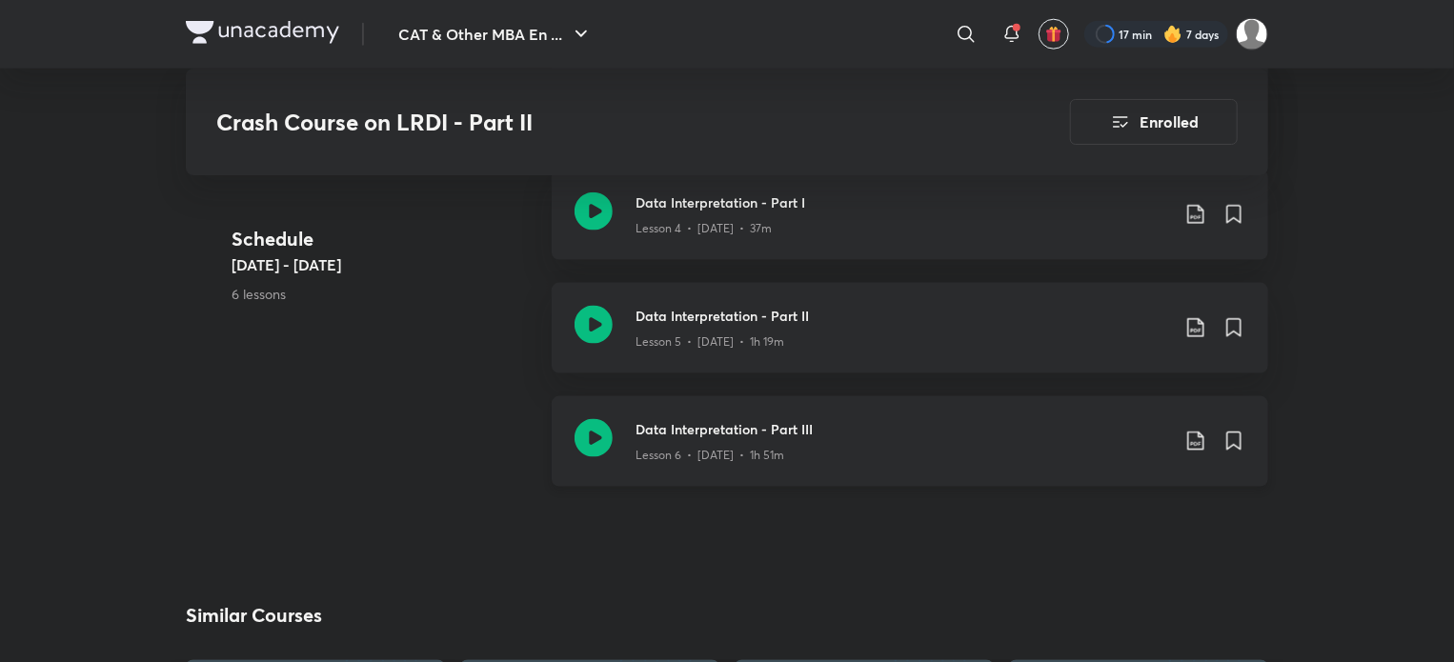
click at [599, 445] on icon at bounding box center [593, 438] width 38 height 38
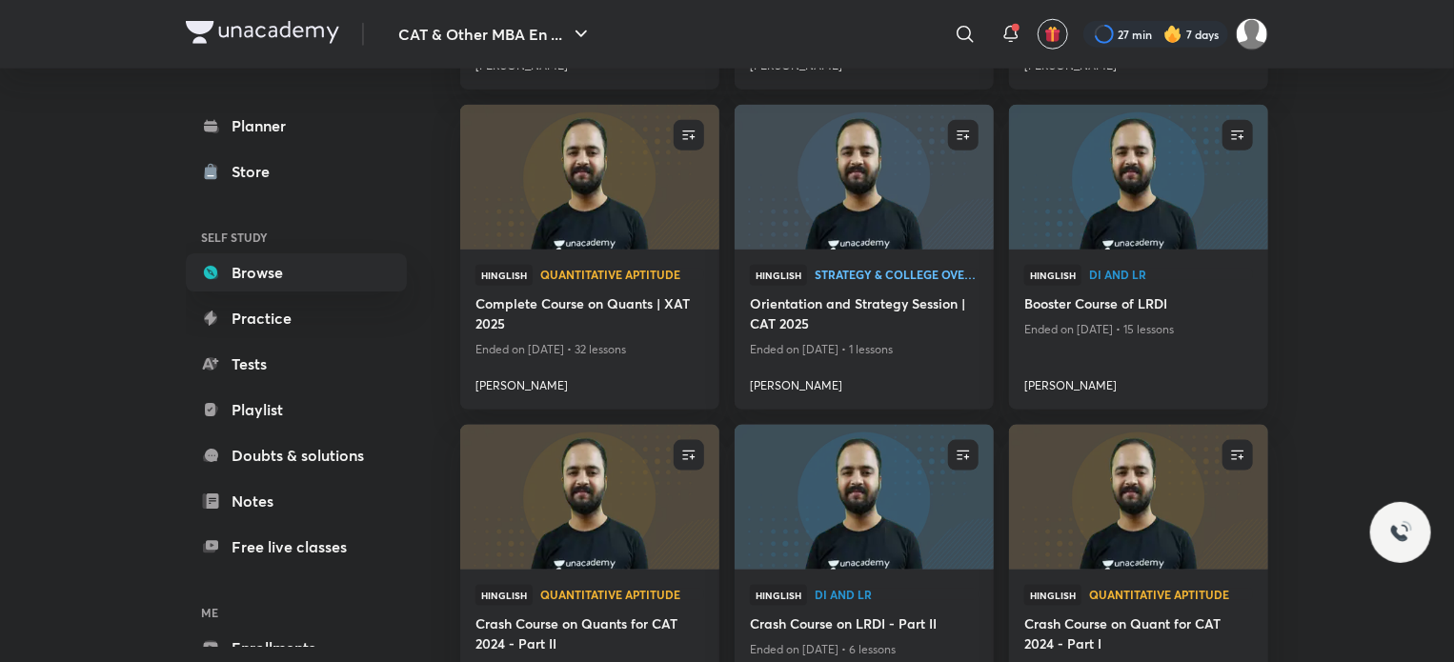
scroll to position [989, 0]
click at [1129, 194] on img at bounding box center [1138, 176] width 264 height 148
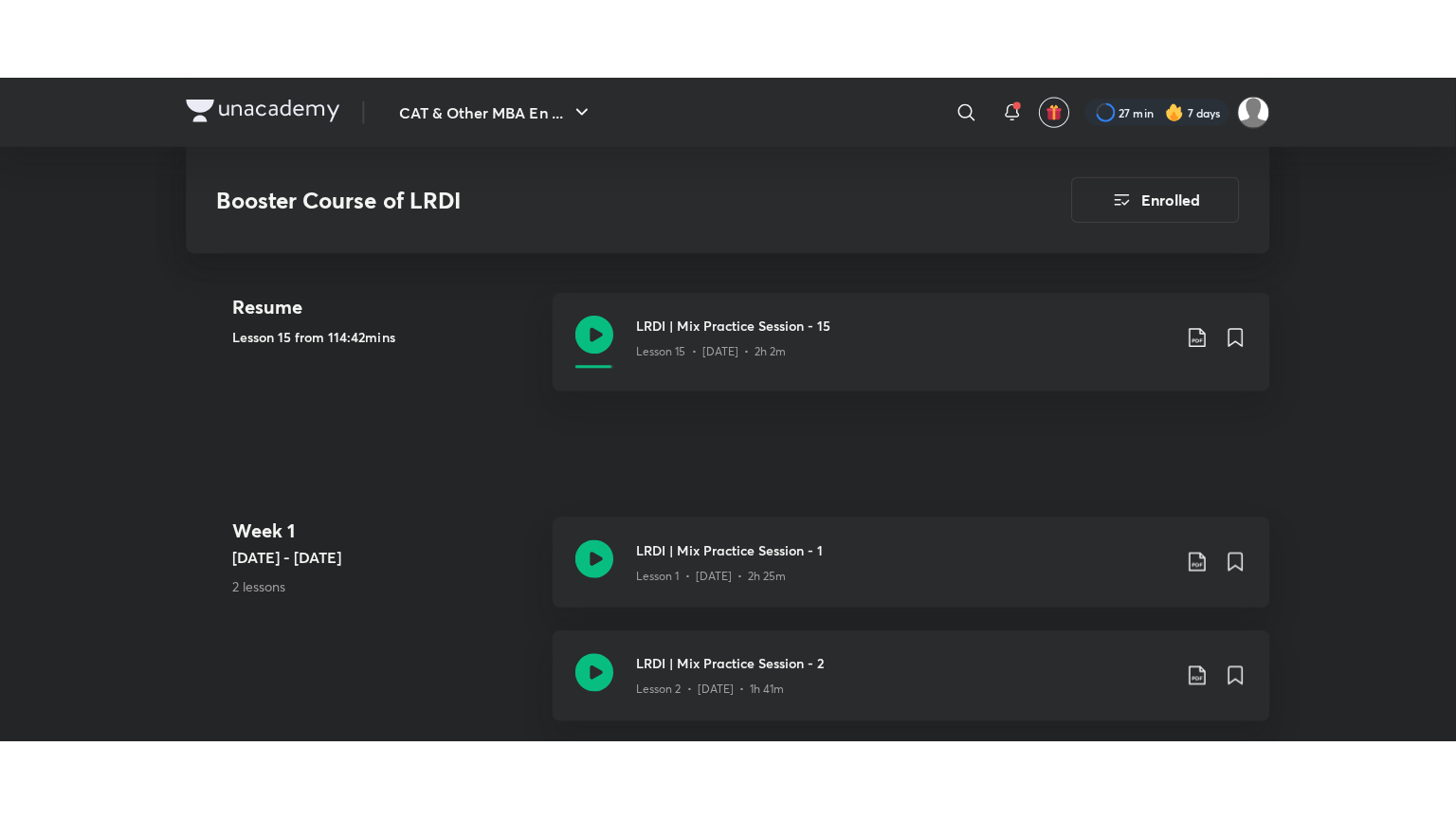
scroll to position [509, 0]
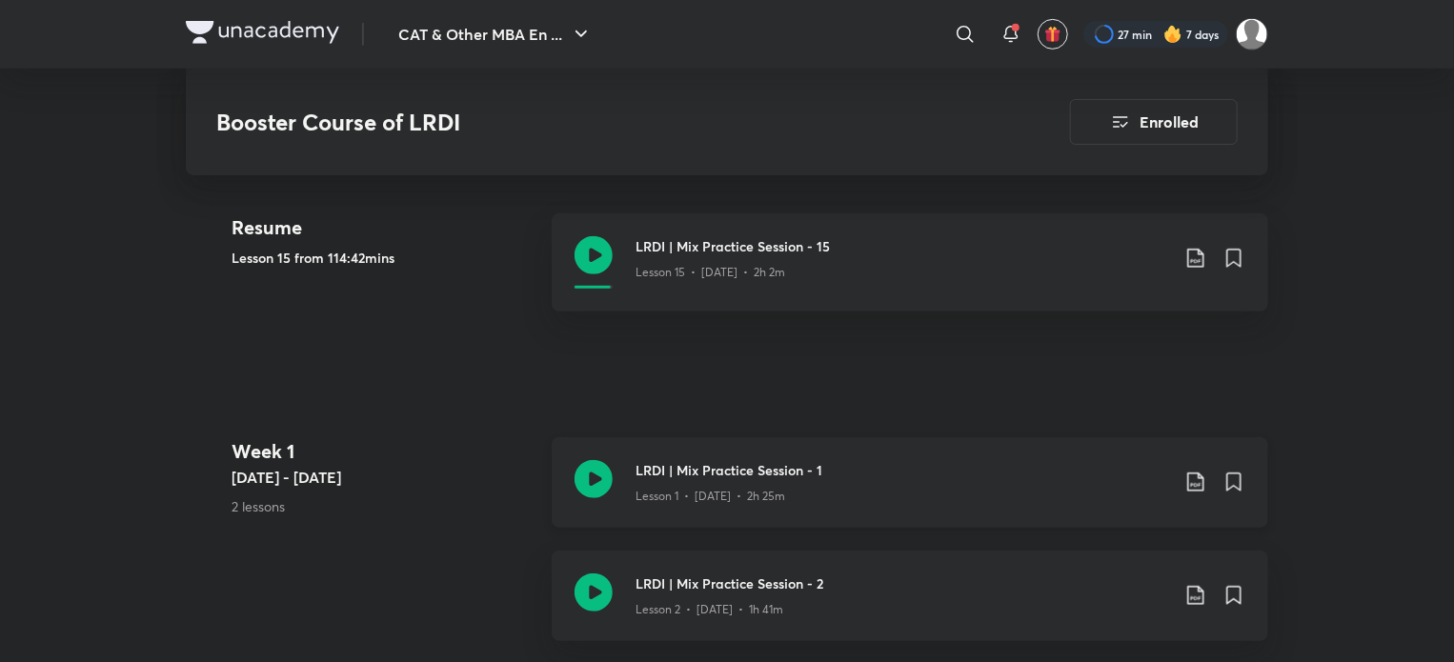
click at [594, 463] on icon at bounding box center [593, 479] width 38 height 38
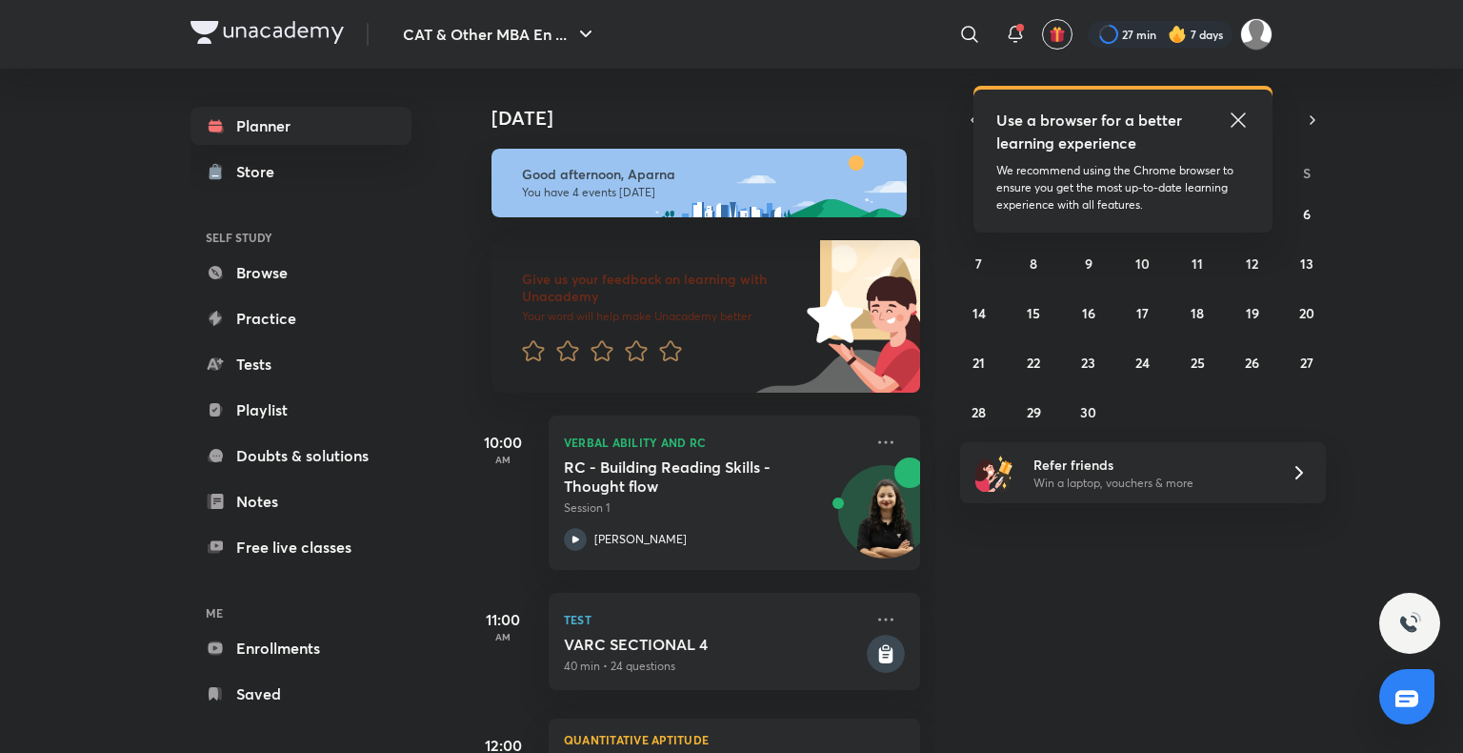
click at [1238, 119] on icon at bounding box center [1238, 119] width 14 height 14
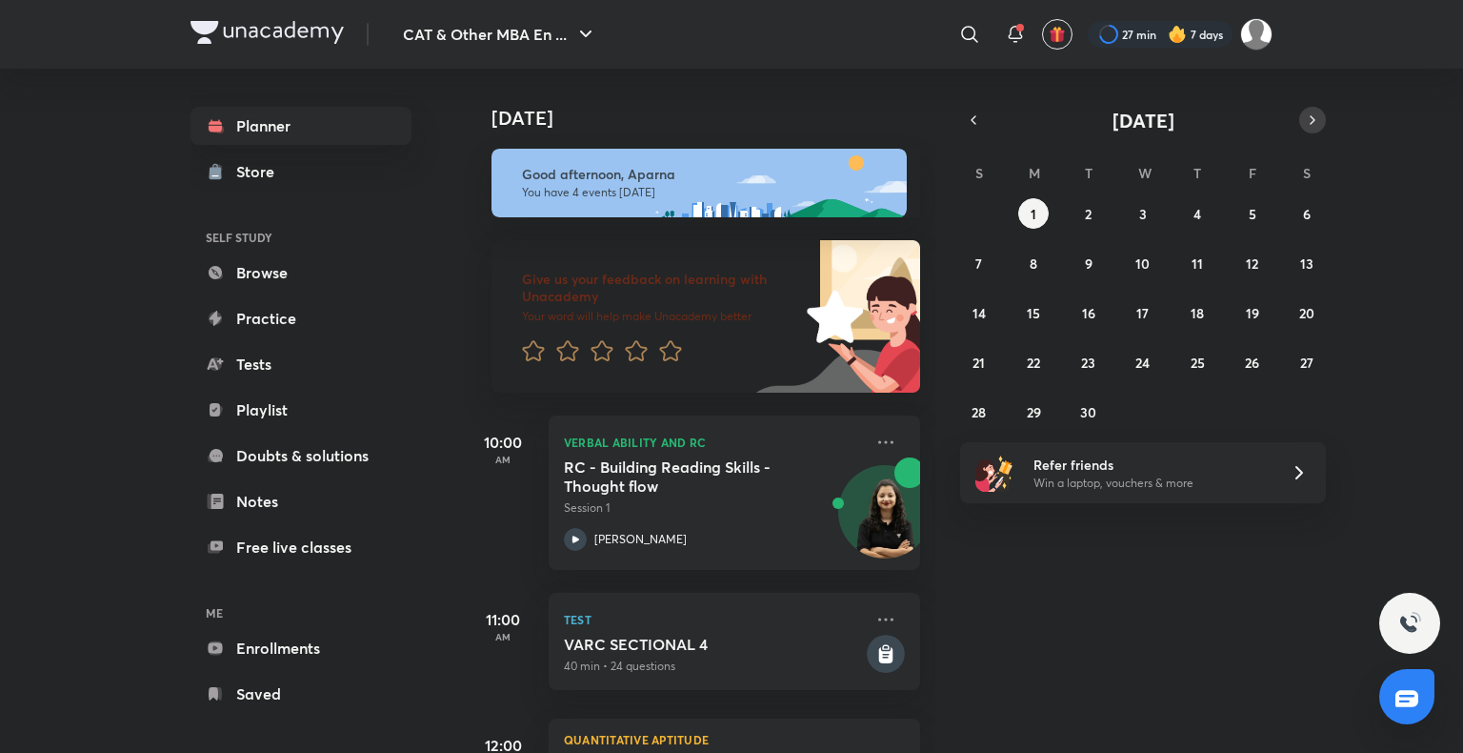
click at [1308, 119] on icon "button" at bounding box center [1312, 119] width 15 height 17
click at [1322, 114] on button "button" at bounding box center [1312, 120] width 27 height 27
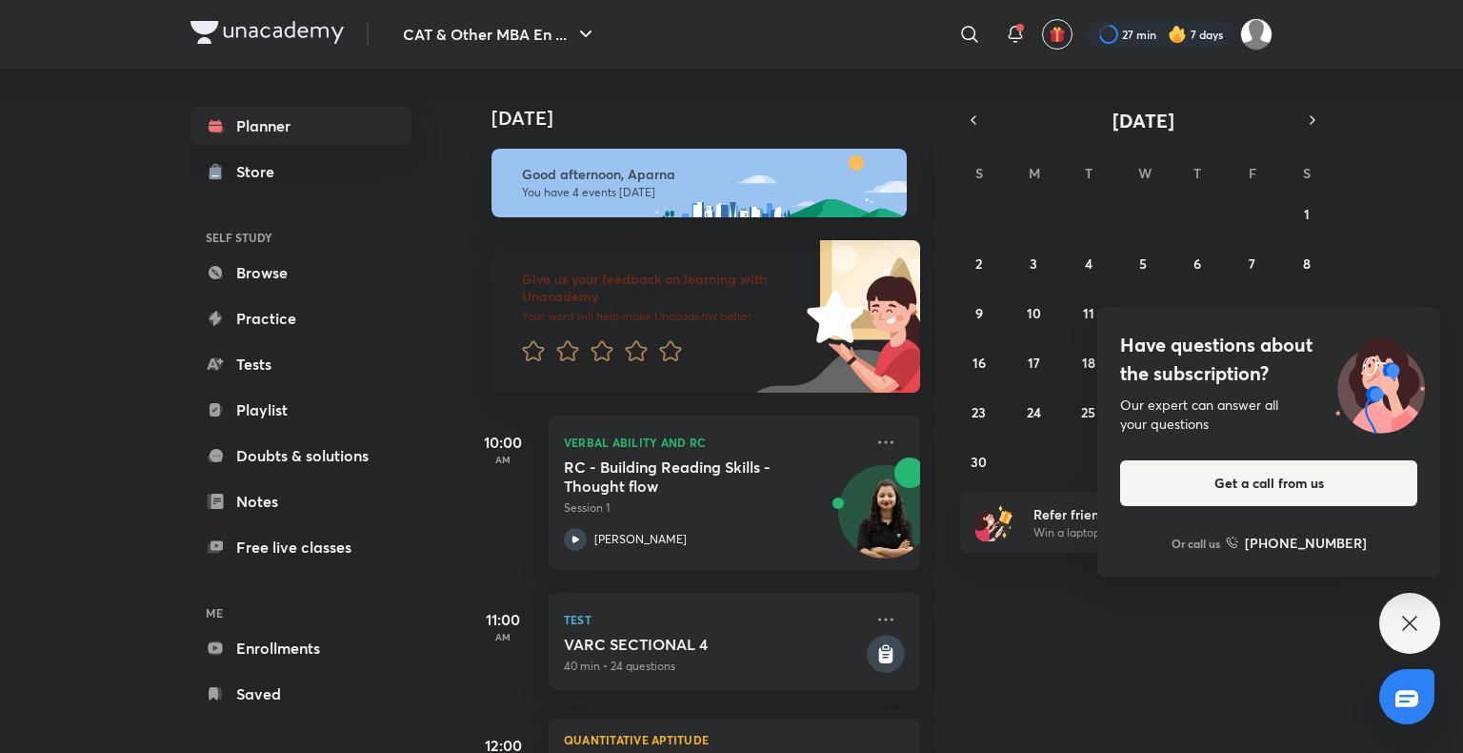
click at [1411, 614] on icon at bounding box center [1409, 623] width 23 height 23
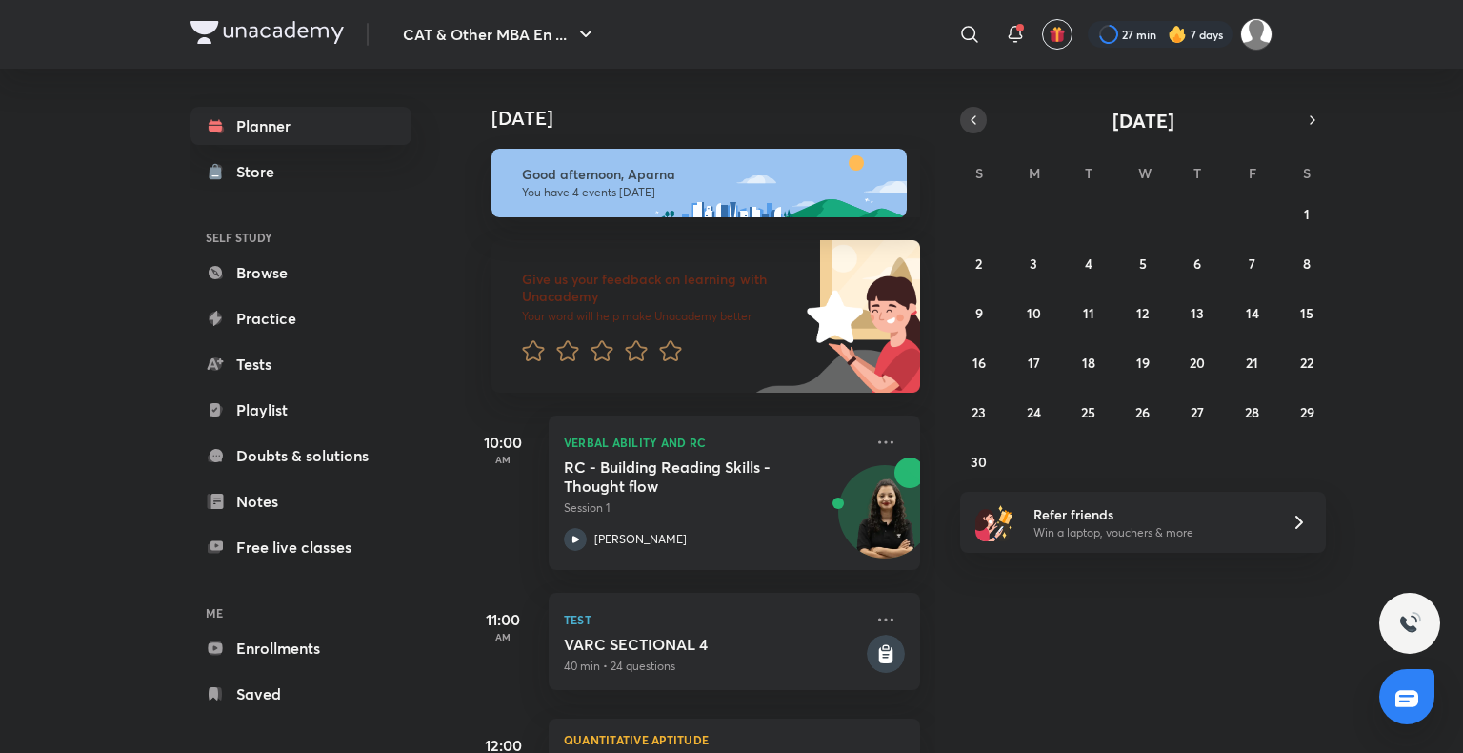
click at [969, 112] on icon "button" at bounding box center [973, 119] width 15 height 17
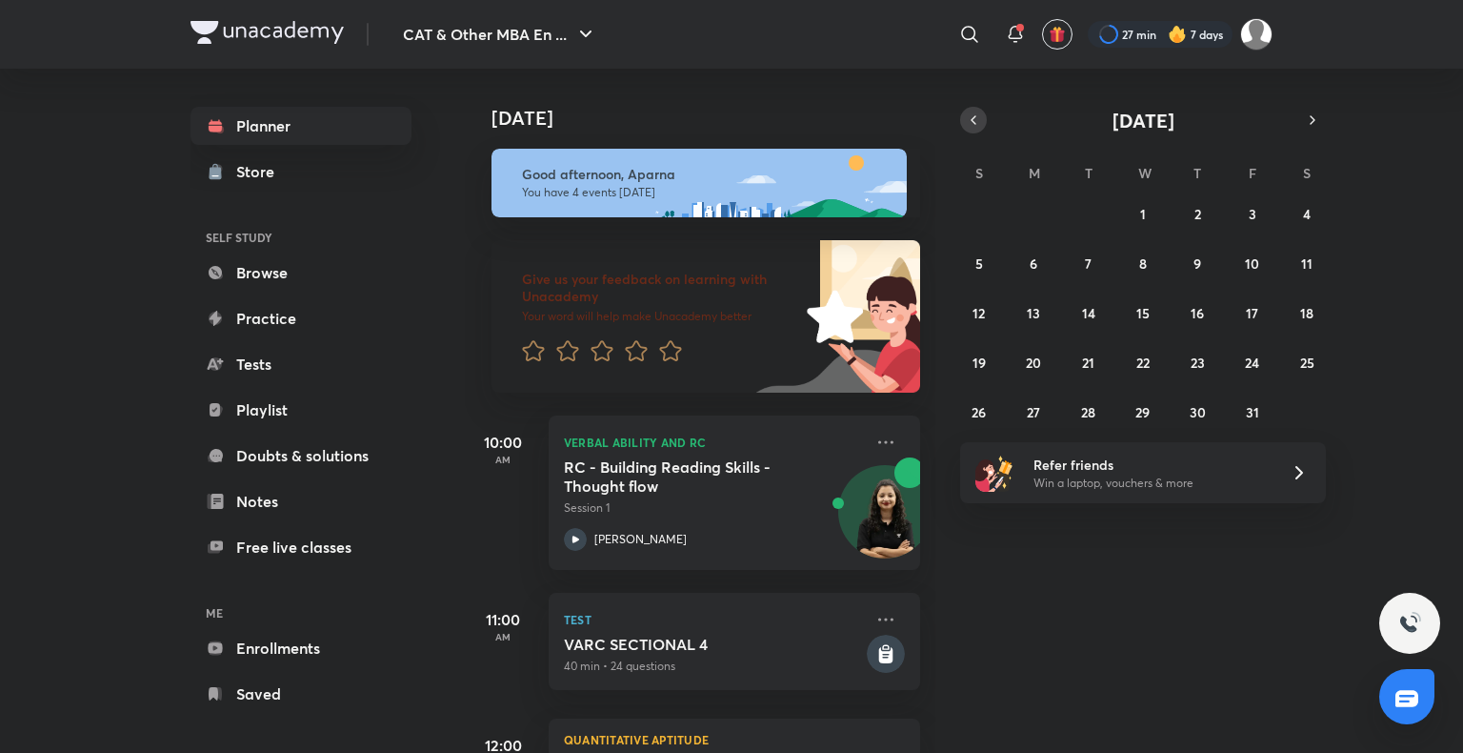
click at [969, 112] on icon "button" at bounding box center [973, 119] width 15 height 17
